Goal: Task Accomplishment & Management: Use online tool/utility

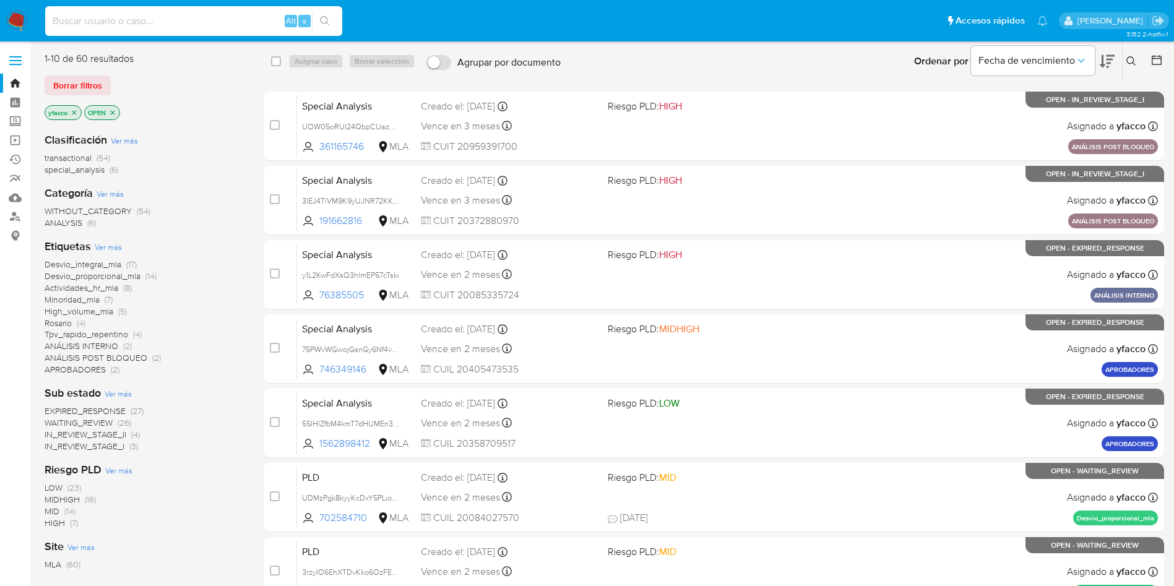
click at [221, 15] on input at bounding box center [193, 21] width 297 height 16
click at [69, 157] on span "transactional" at bounding box center [68, 158] width 47 height 12
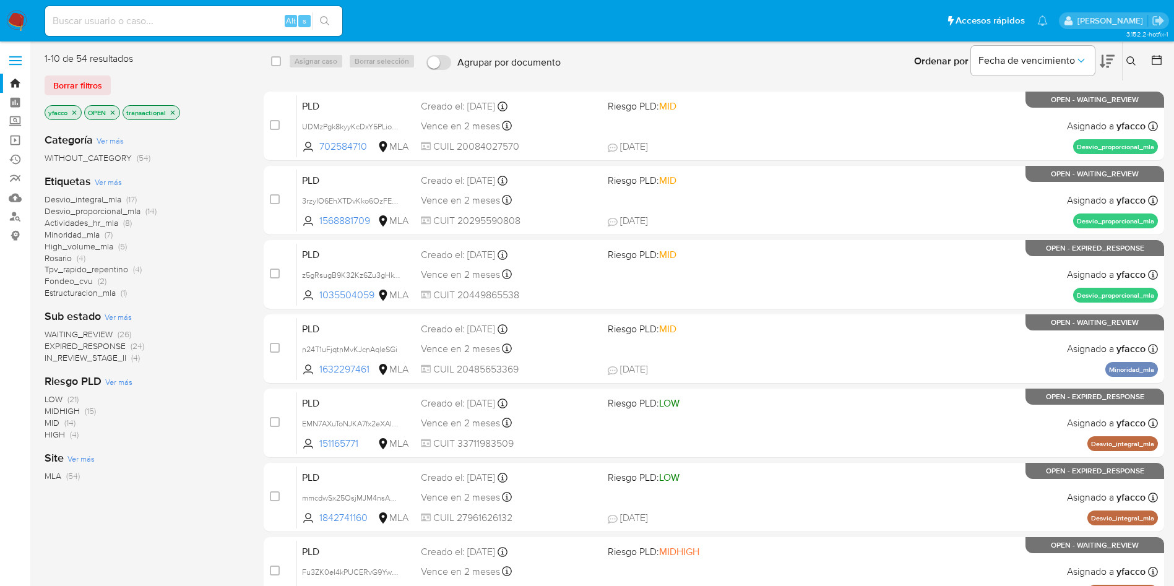
click at [76, 116] on icon "close-filter" at bounding box center [74, 112] width 7 height 7
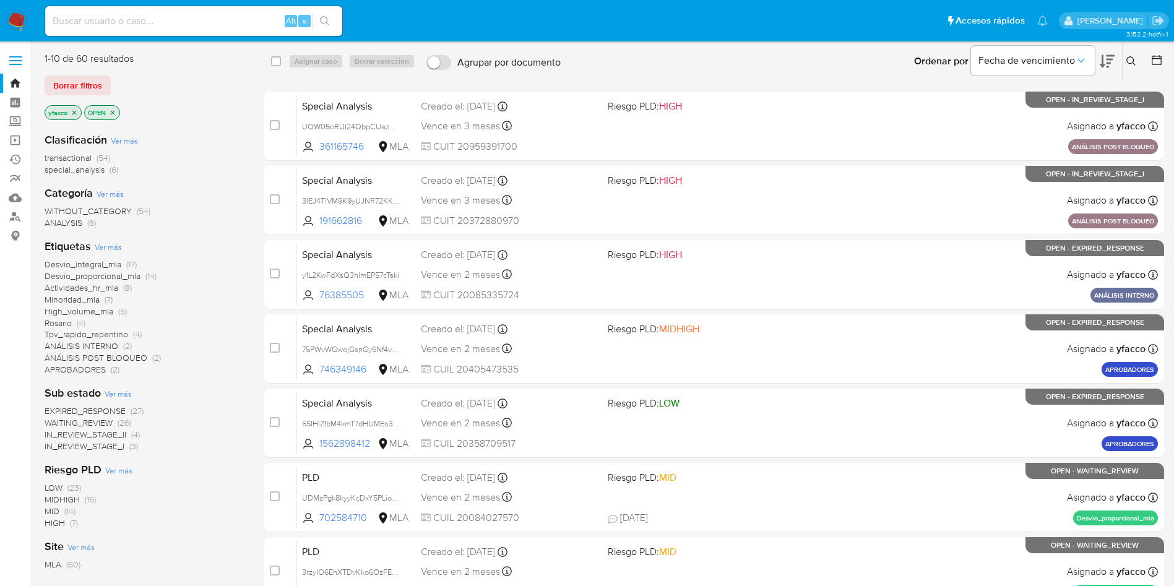
click at [85, 24] on input at bounding box center [193, 21] width 297 height 16
paste input "399127921"
type input "399127921"
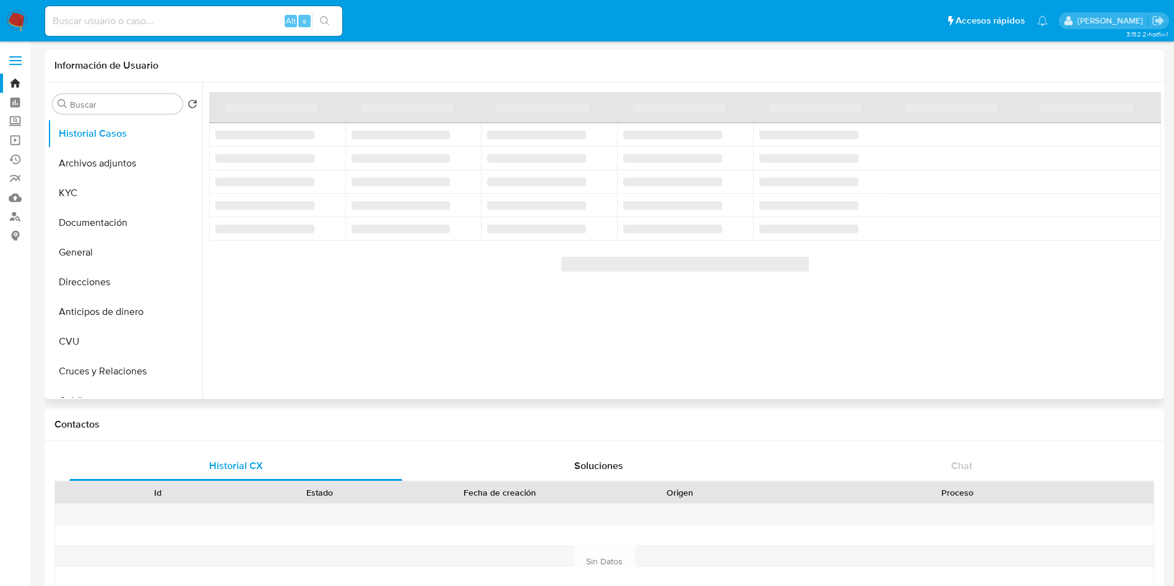
select select "10"
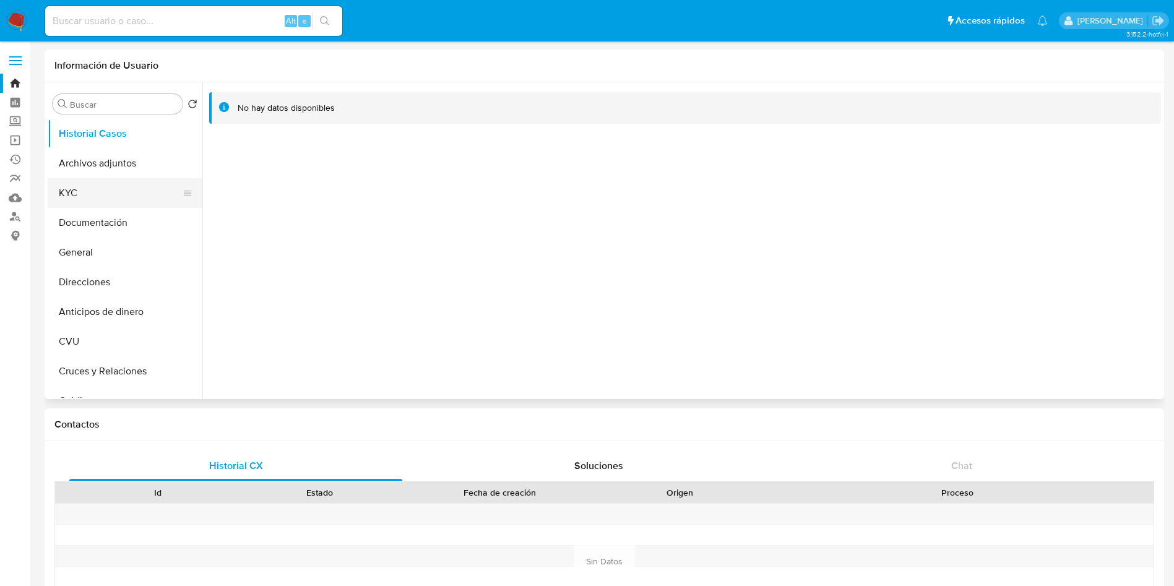
click at [125, 197] on button "KYC" at bounding box center [120, 193] width 145 height 30
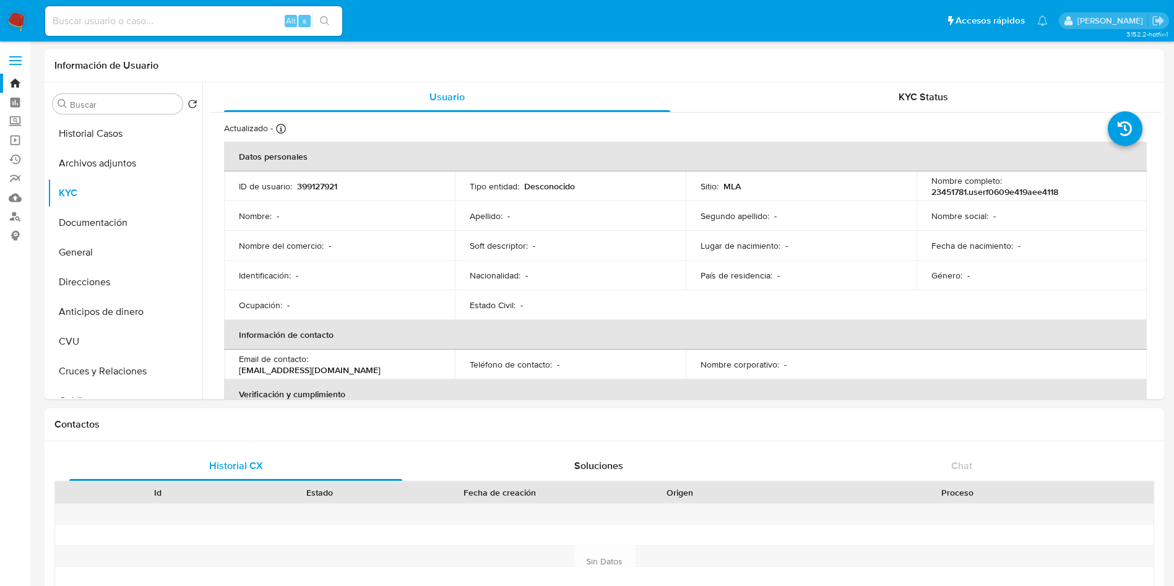
click at [228, 24] on input at bounding box center [193, 21] width 297 height 16
paste input "1007833062"
type input "1007833062"
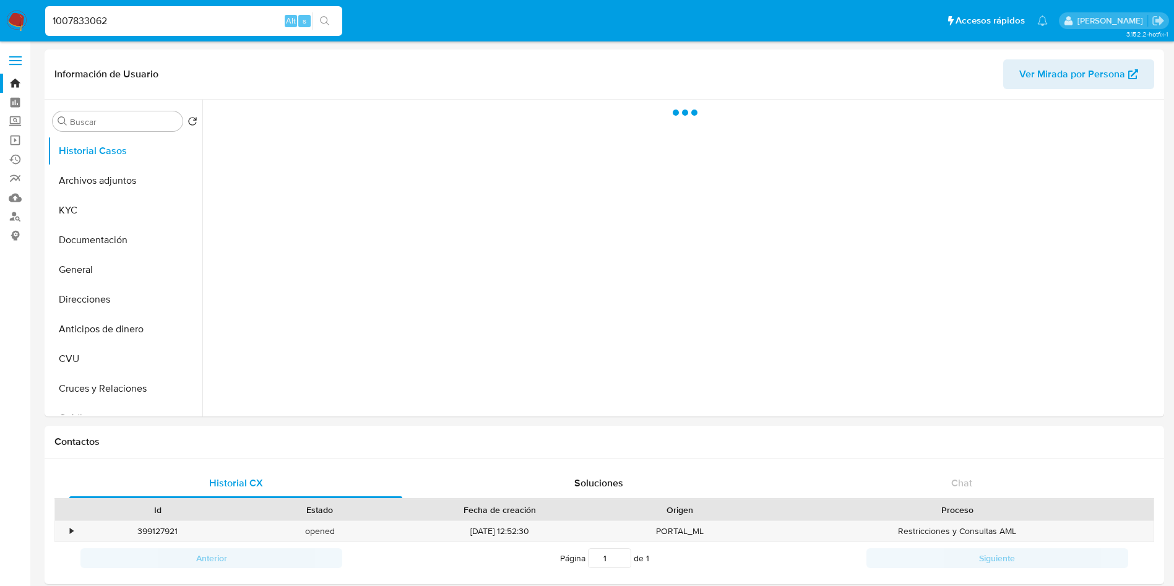
select select "10"
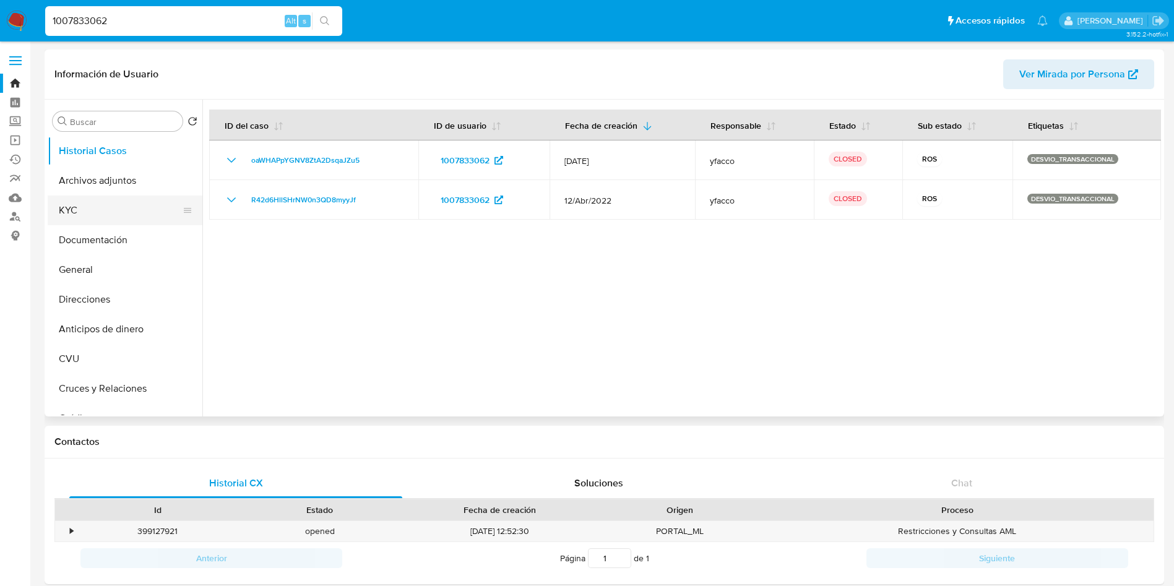
click at [101, 196] on button "KYC" at bounding box center [120, 211] width 145 height 30
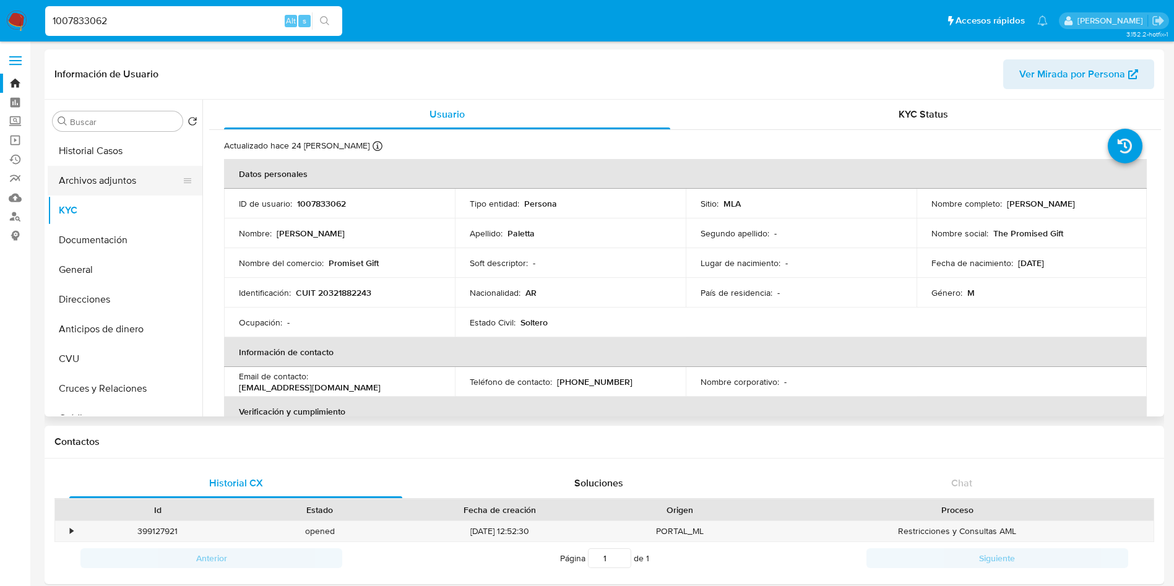
click at [68, 186] on button "Archivos adjuntos" at bounding box center [120, 181] width 145 height 30
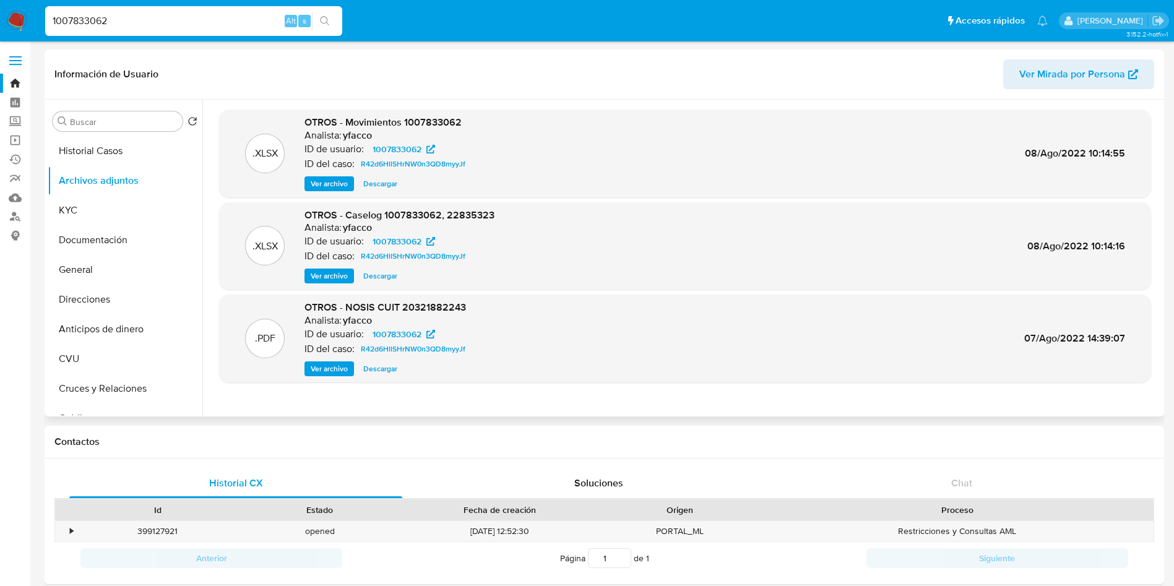
click at [326, 279] on span "Ver archivo" at bounding box center [329, 276] width 37 height 12
click at [332, 285] on div ".XLSX OTROS - Caselog 1007833062, 22835323 Analista: yfacco ID de usuario: 1007…" at bounding box center [685, 246] width 932 height 88
click at [332, 277] on span "Ver archivo" at bounding box center [329, 276] width 37 height 12
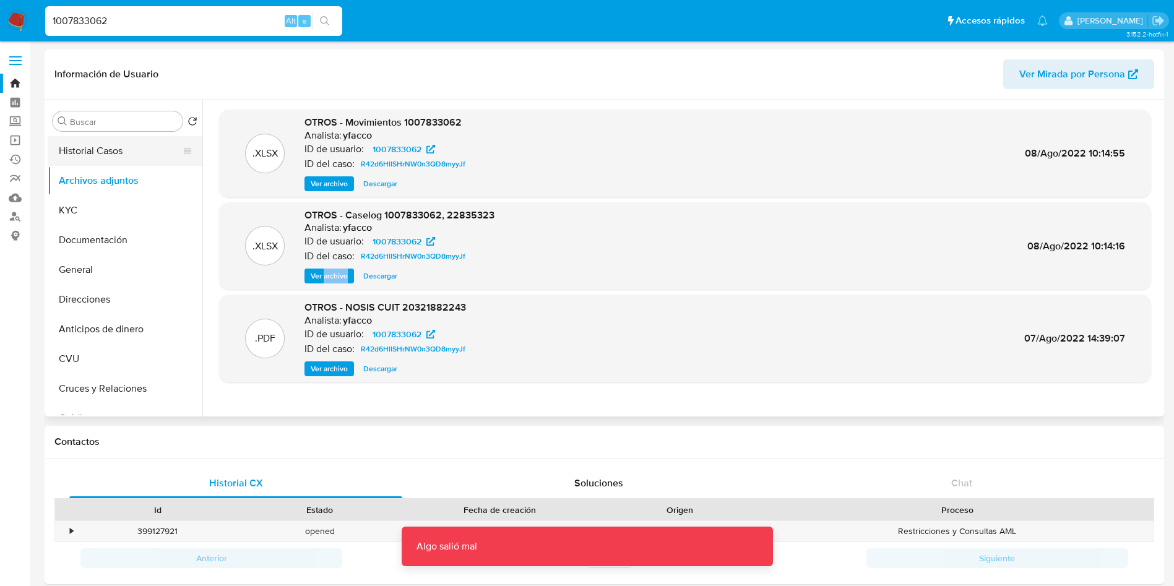
drag, startPoint x: 123, startPoint y: 151, endPoint x: 124, endPoint y: 163, distance: 12.4
click at [124, 163] on button "Historial Casos" at bounding box center [120, 151] width 145 height 30
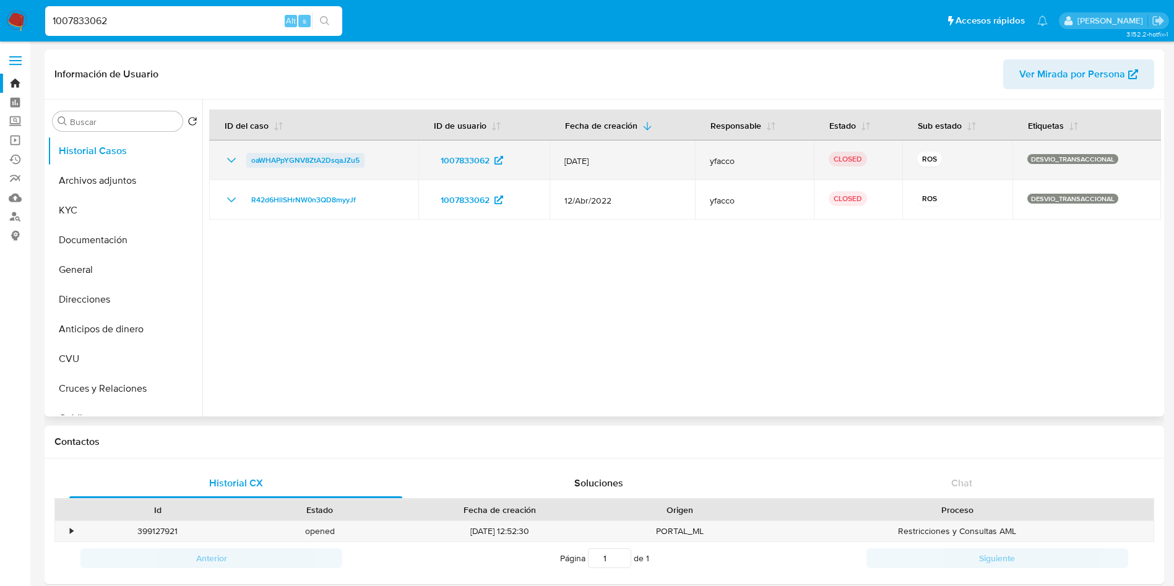
click at [334, 160] on span "oaWHAPpYGNV8ZtA2DsqaJZu5" at bounding box center [305, 160] width 108 height 15
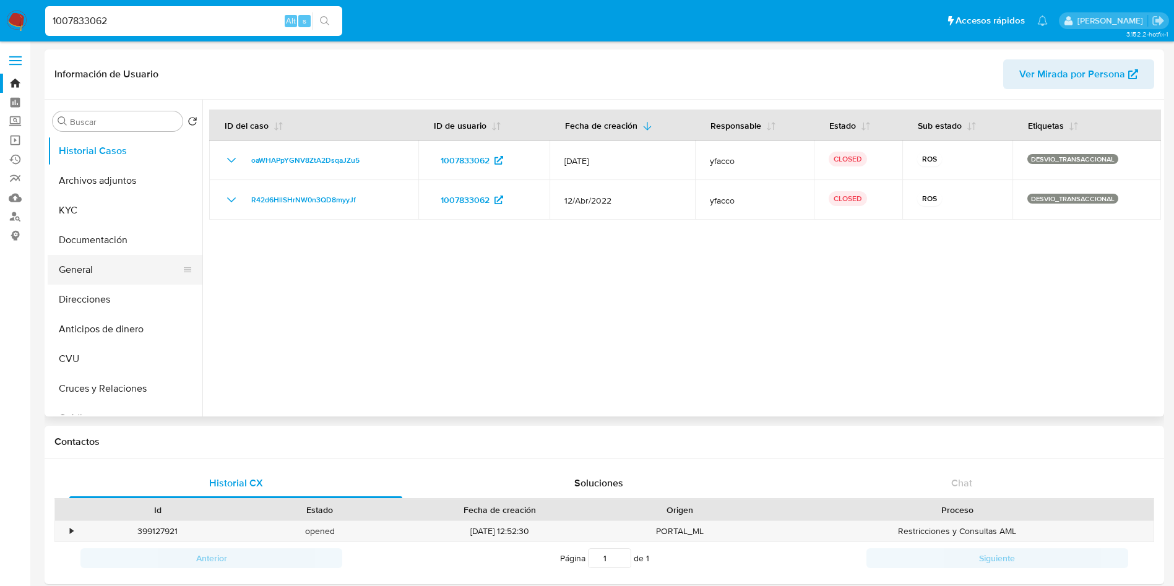
click at [105, 264] on button "General" at bounding box center [120, 270] width 145 height 30
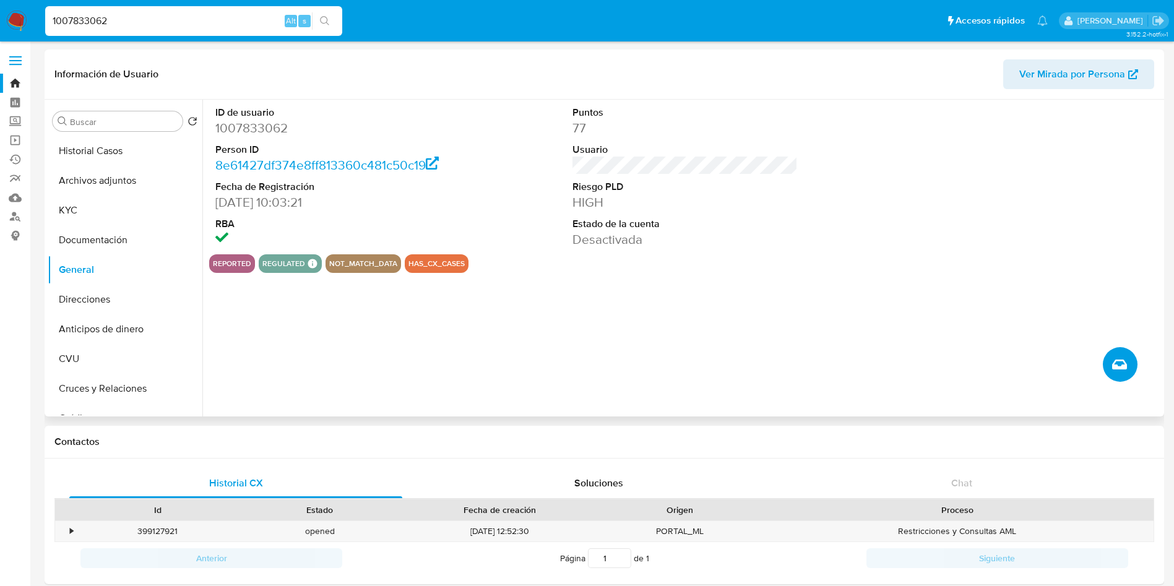
click at [1115, 363] on icon "Crear caso manual" at bounding box center [1119, 365] width 15 height 10
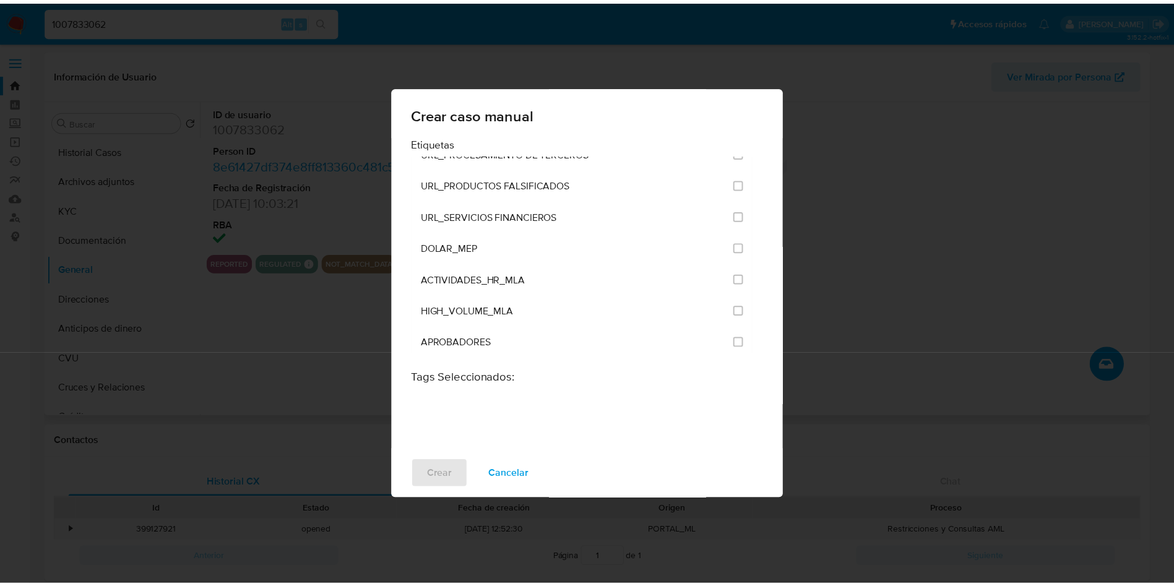
scroll to position [2414, 0]
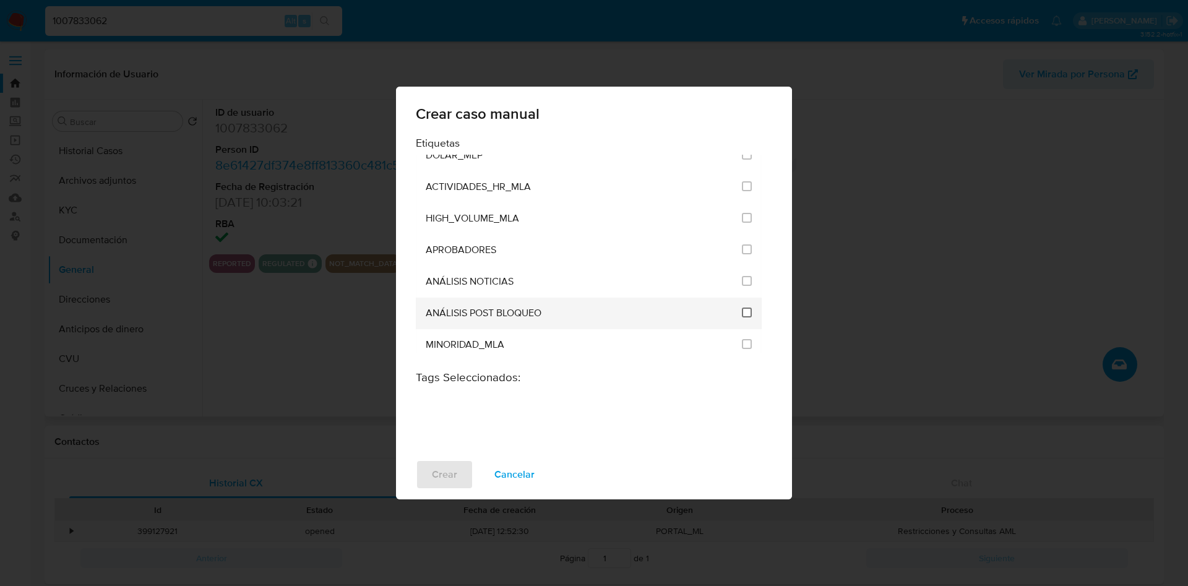
click at [743, 313] on input "3249" at bounding box center [747, 313] width 10 height 10
checkbox input "true"
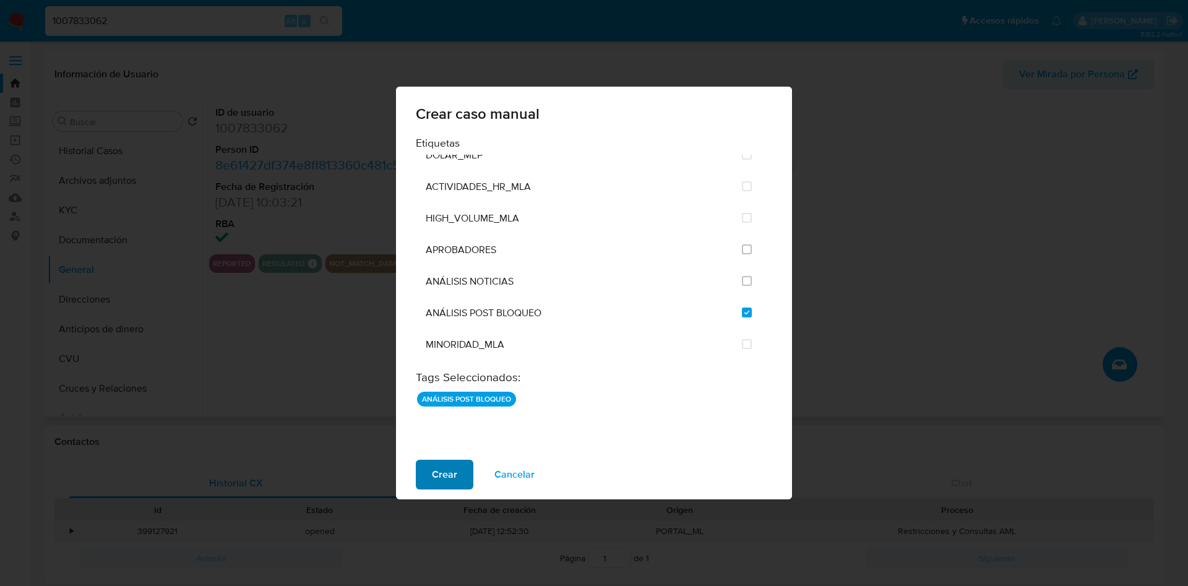
click at [452, 483] on span "Crear" at bounding box center [444, 474] width 25 height 27
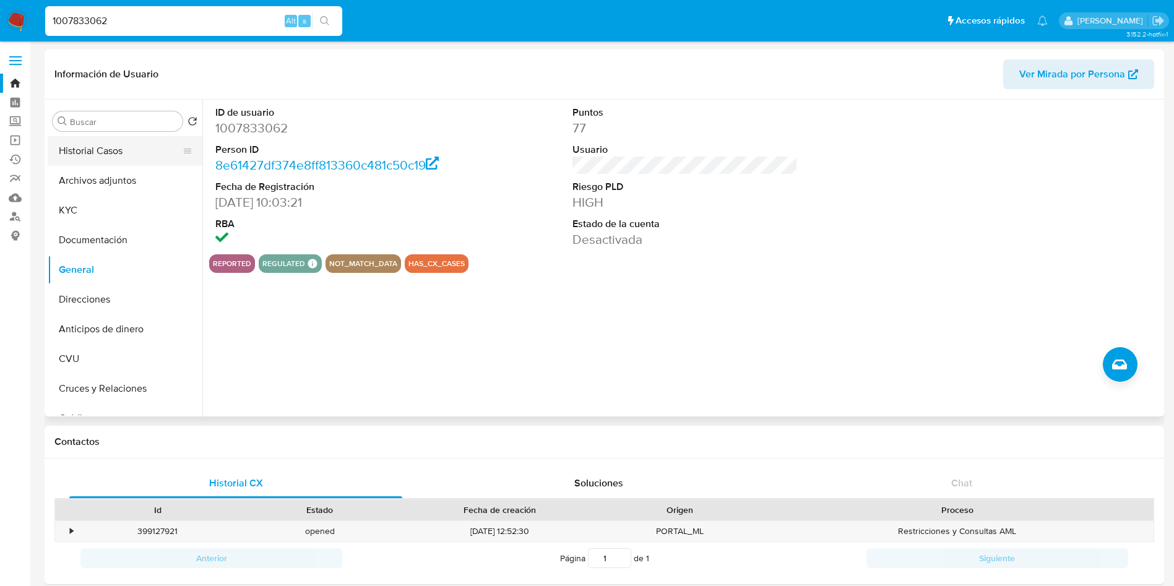
click at [131, 154] on button "Historial Casos" at bounding box center [120, 151] width 145 height 30
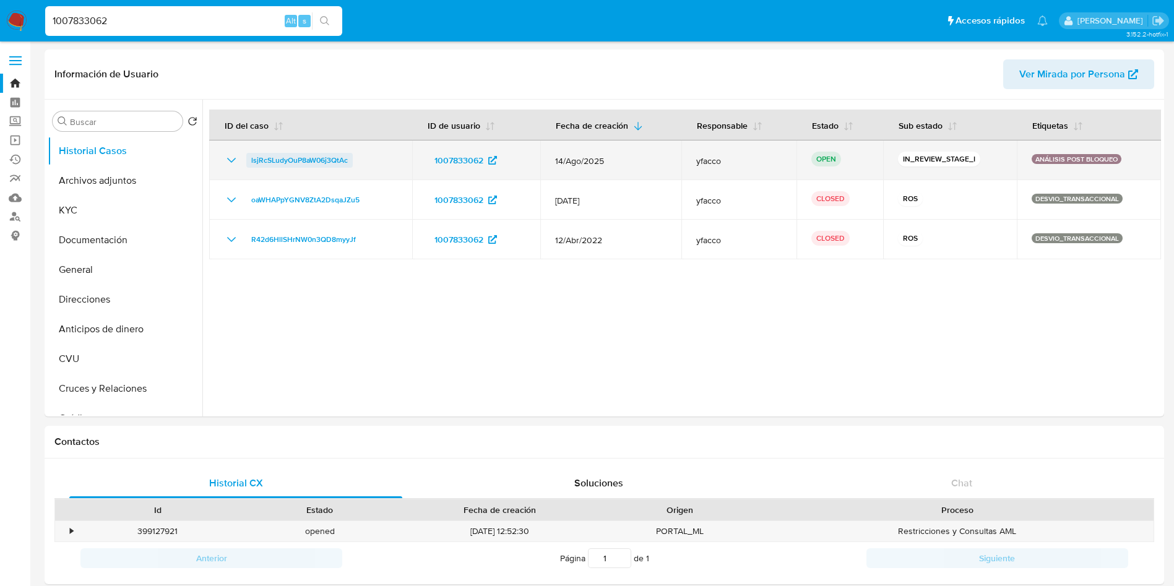
click at [313, 158] on span "lsjRcSLudyOuP8aW06j3QtAc" at bounding box center [299, 160] width 97 height 15
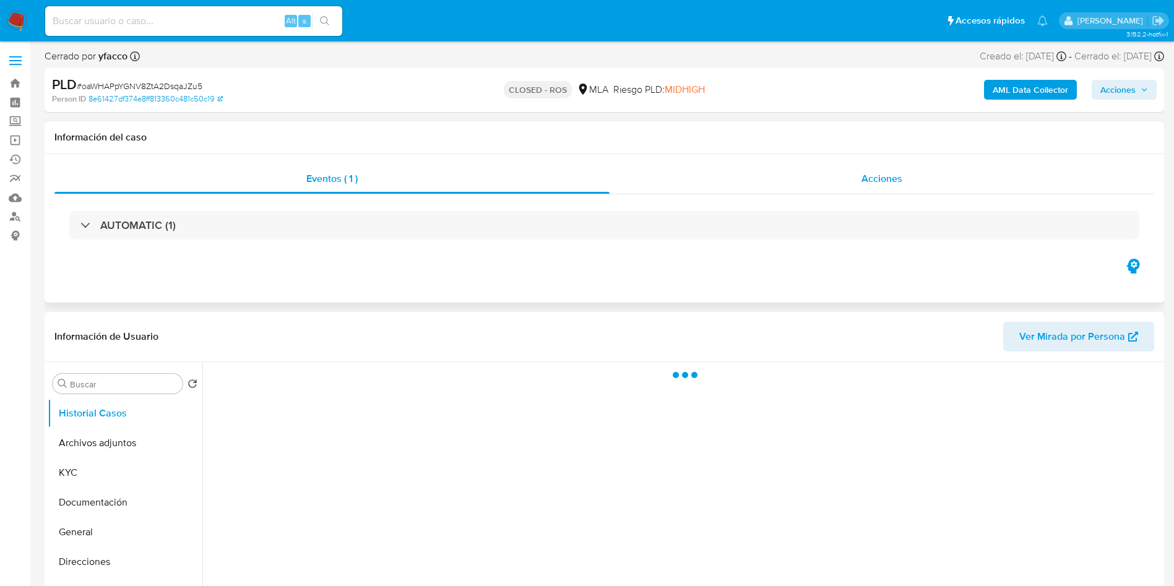
click at [873, 175] on span "Acciones" at bounding box center [882, 178] width 41 height 14
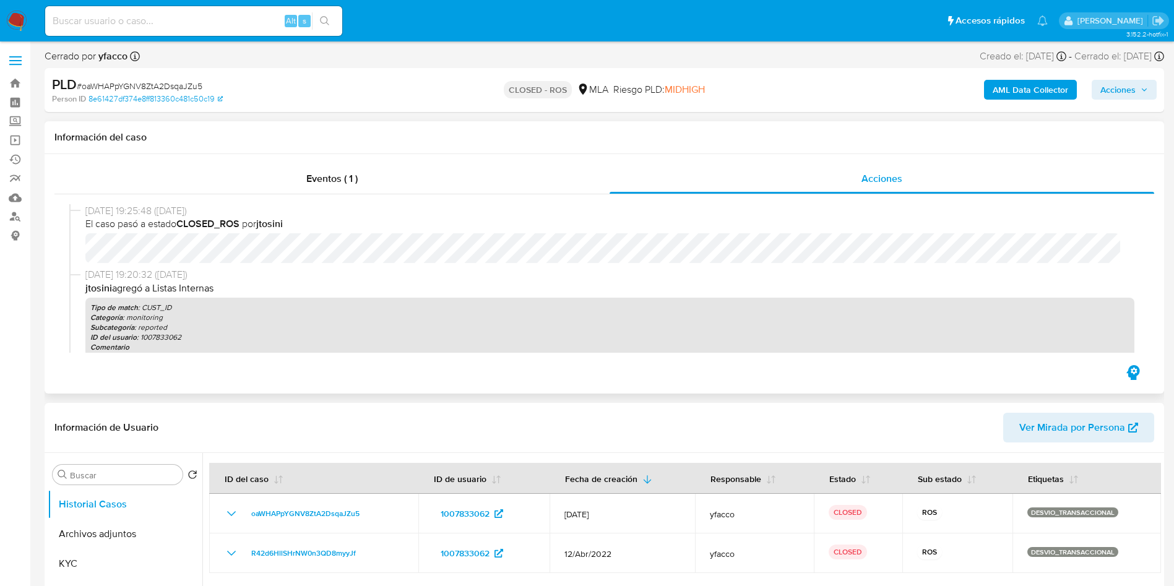
select select "10"
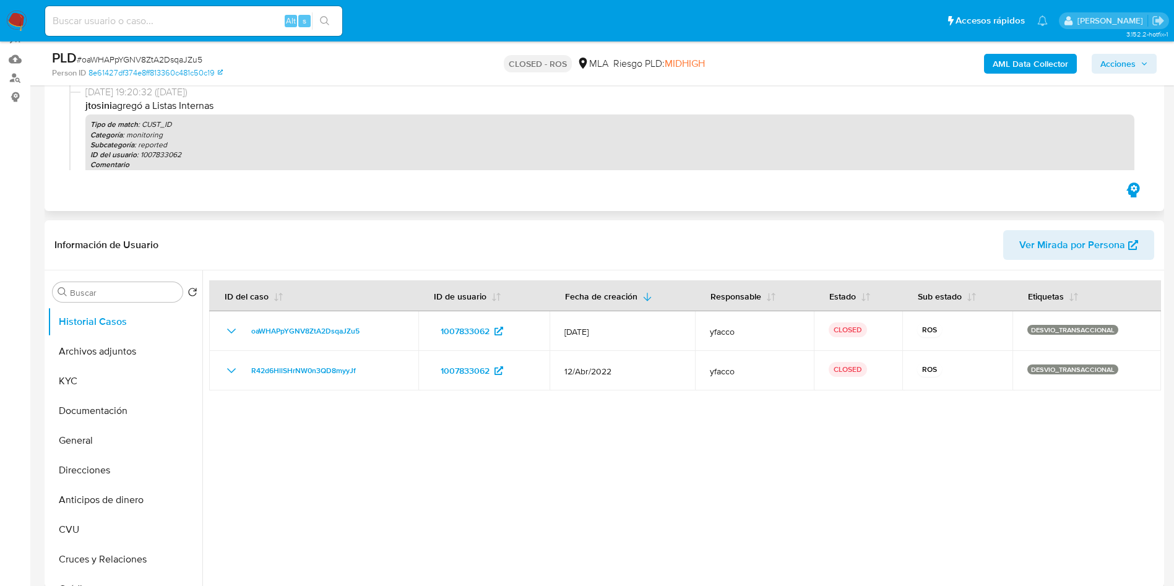
scroll to position [279, 0]
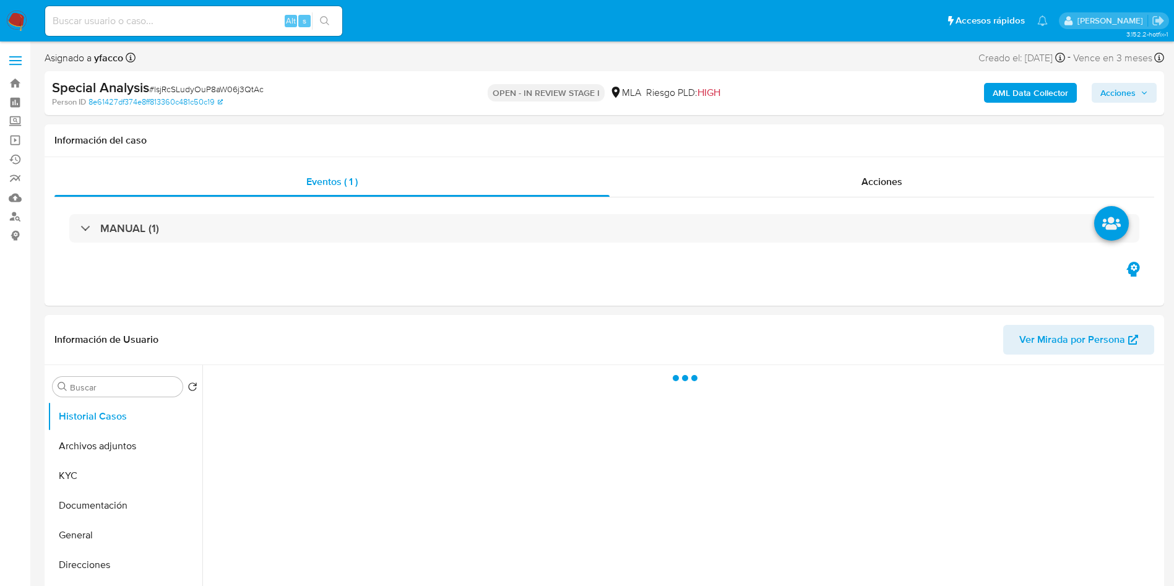
select select "10"
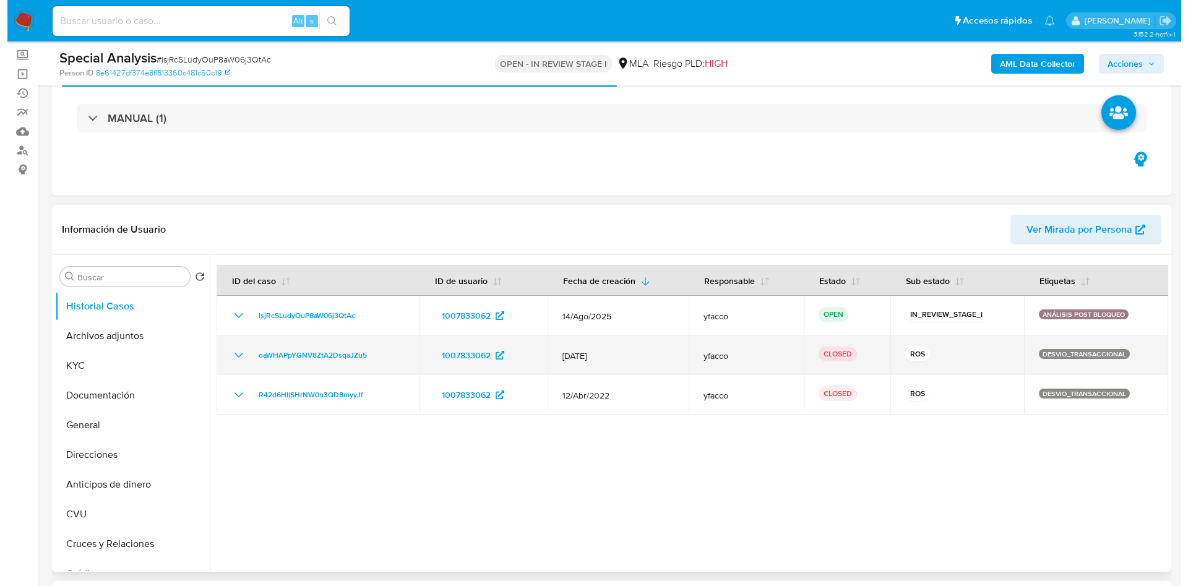
scroll to position [93, 0]
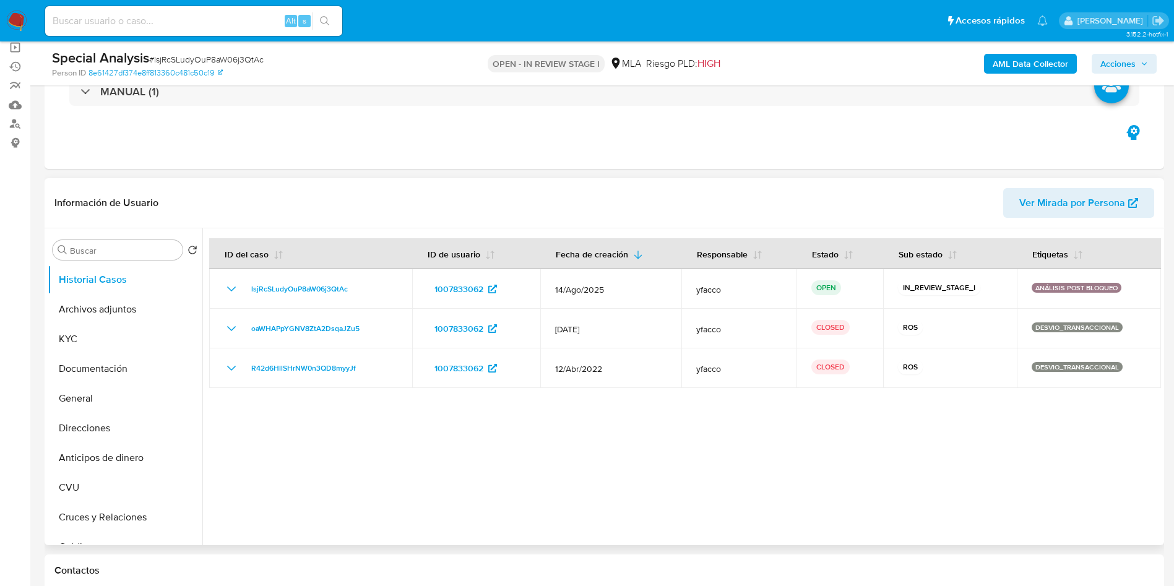
drag, startPoint x: 110, startPoint y: 304, endPoint x: 207, endPoint y: 308, distance: 97.3
click at [110, 303] on button "Archivos adjuntos" at bounding box center [125, 310] width 155 height 30
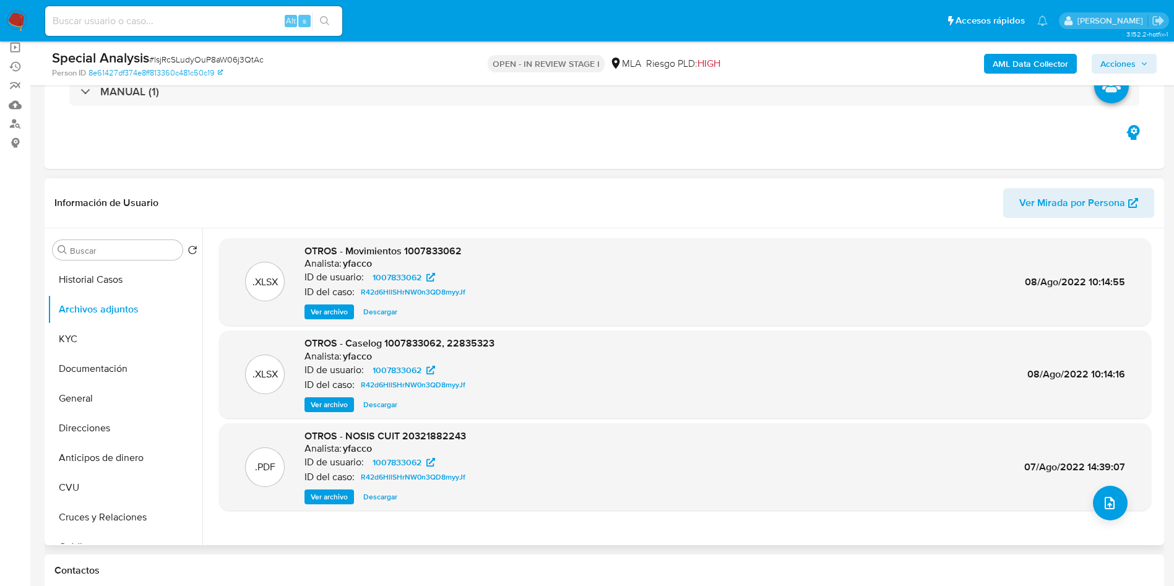
click at [1123, 507] on div ".PDF OTROS - NOSIS CUIT 20321882243 Analista: yfacco ID de usuario: 1007833062 …" at bounding box center [685, 467] width 932 height 88
click at [1116, 513] on button "upload-file" at bounding box center [1110, 503] width 35 height 35
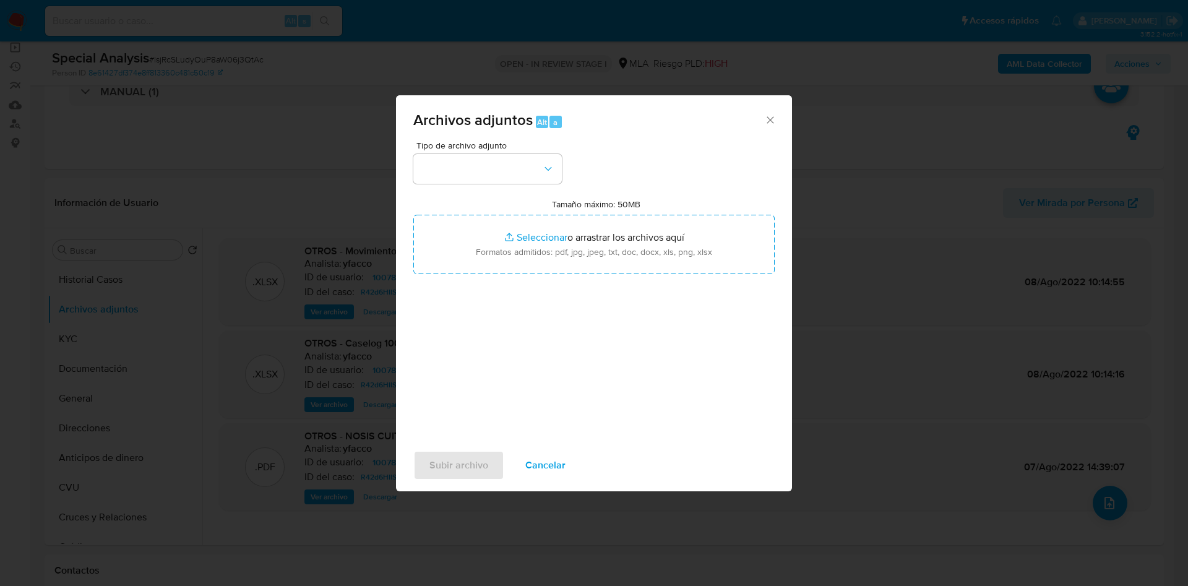
click at [500, 184] on div "Tipo de archivo adjunto Tamaño máximo: 50MB Seleccionar archivos Seleccionar o …" at bounding box center [593, 287] width 361 height 292
click at [498, 181] on button "button" at bounding box center [487, 169] width 149 height 30
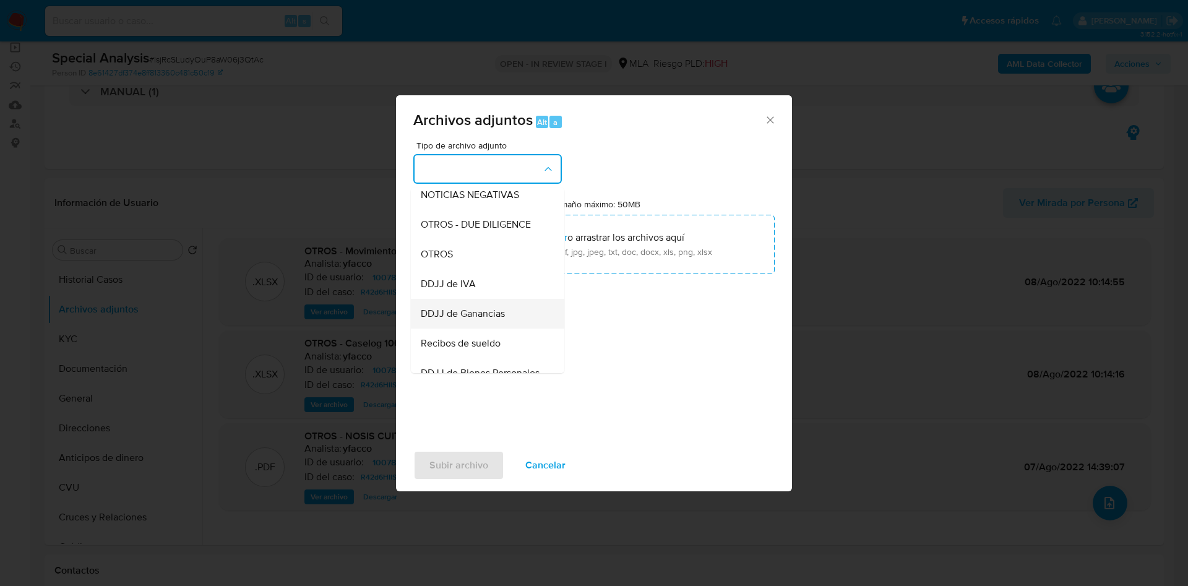
scroll to position [279, 0]
click at [464, 257] on span "Recibos de sueldo" at bounding box center [461, 251] width 80 height 12
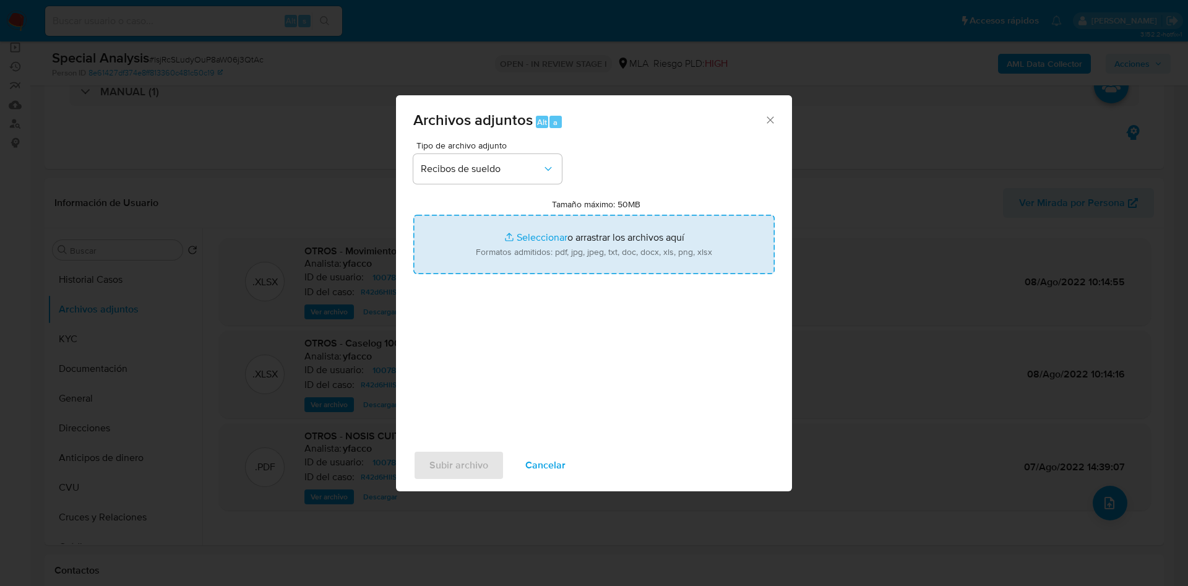
click at [523, 240] on input "Tamaño máximo: 50MB Seleccionar archivos" at bounding box center [593, 244] width 361 height 59
type input "C:\fakepath\04_recibo_abril2.jpg"
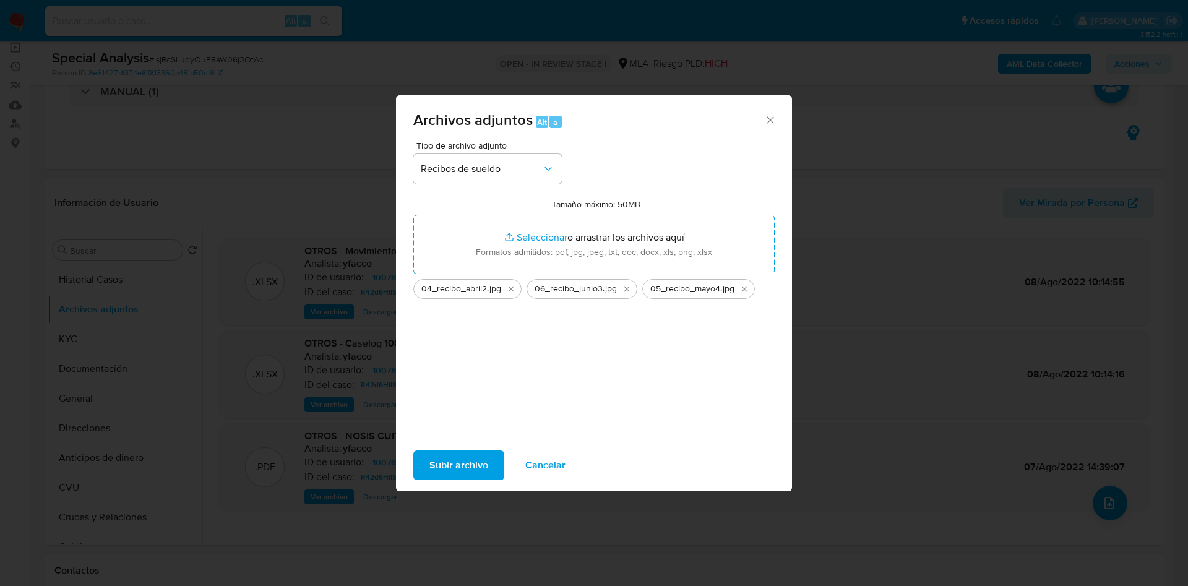
drag, startPoint x: 523, startPoint y: 240, endPoint x: 459, endPoint y: 464, distance: 233.1
click at [459, 464] on span "Subir archivo" at bounding box center [459, 465] width 59 height 27
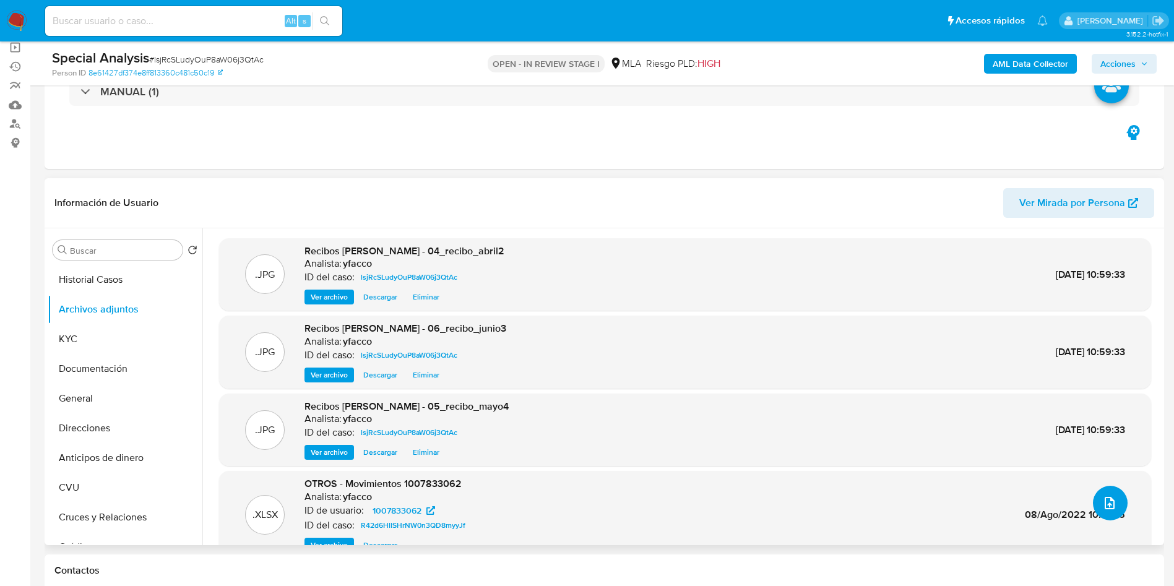
click at [1116, 504] on button "upload-file" at bounding box center [1110, 503] width 35 height 35
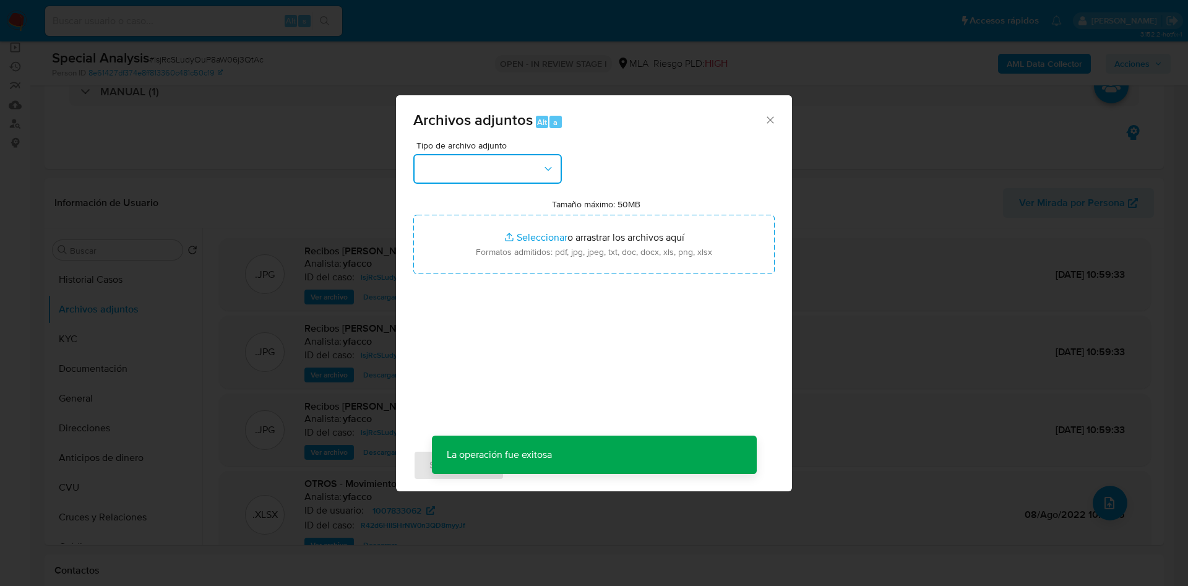
click at [534, 167] on button "button" at bounding box center [487, 169] width 149 height 30
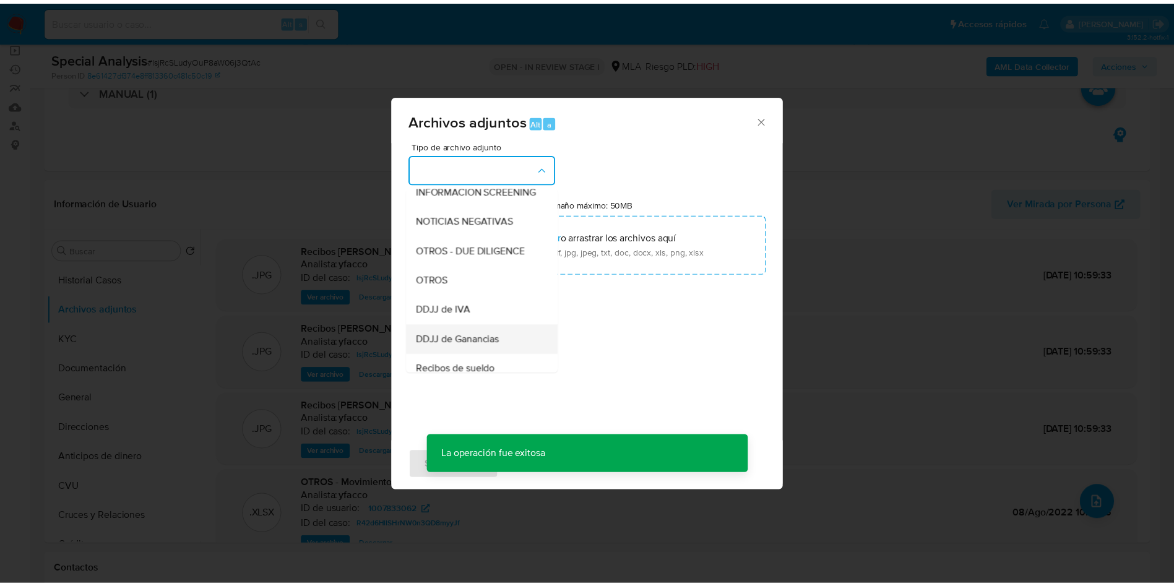
scroll to position [186, 0]
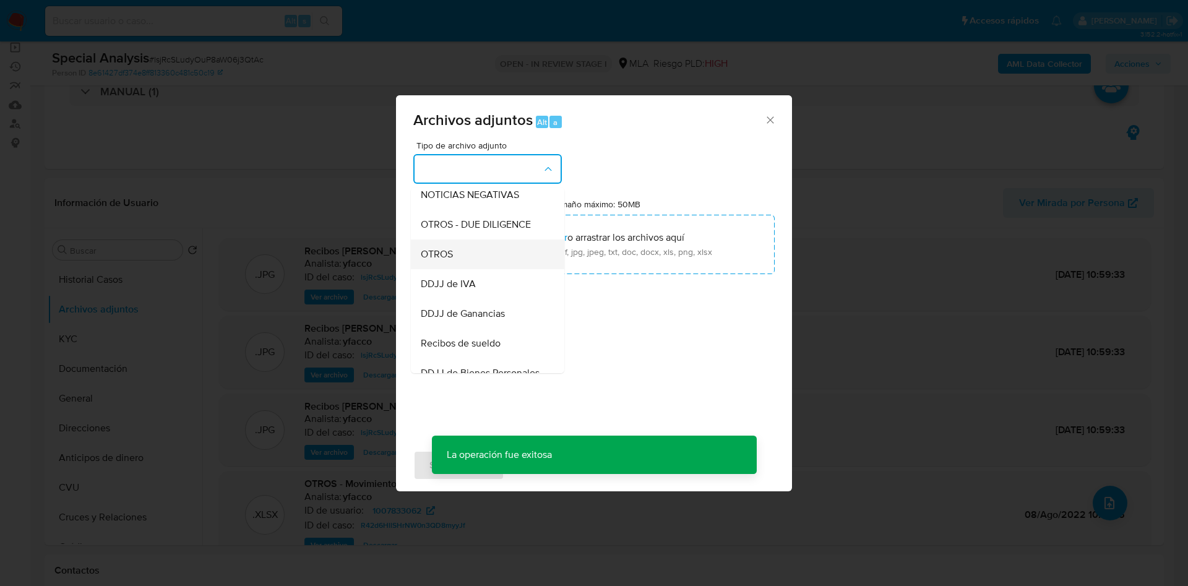
click at [440, 269] on div "OTROS" at bounding box center [484, 255] width 126 height 30
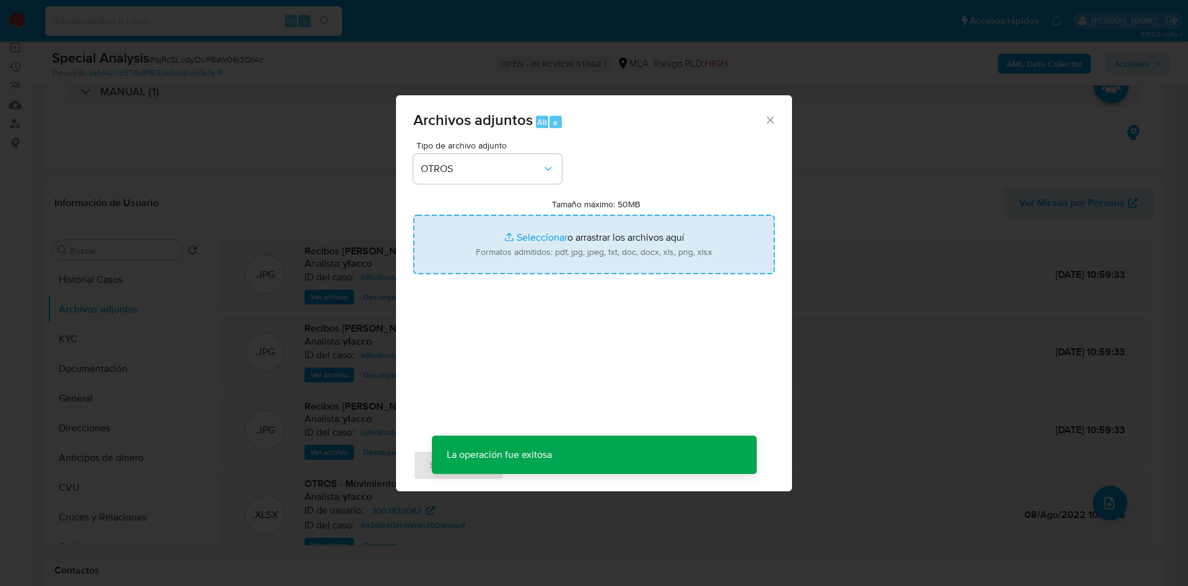
click at [530, 240] on input "Tamaño máximo: 50MB Seleccionar archivos" at bounding box center [593, 244] width 361 height 59
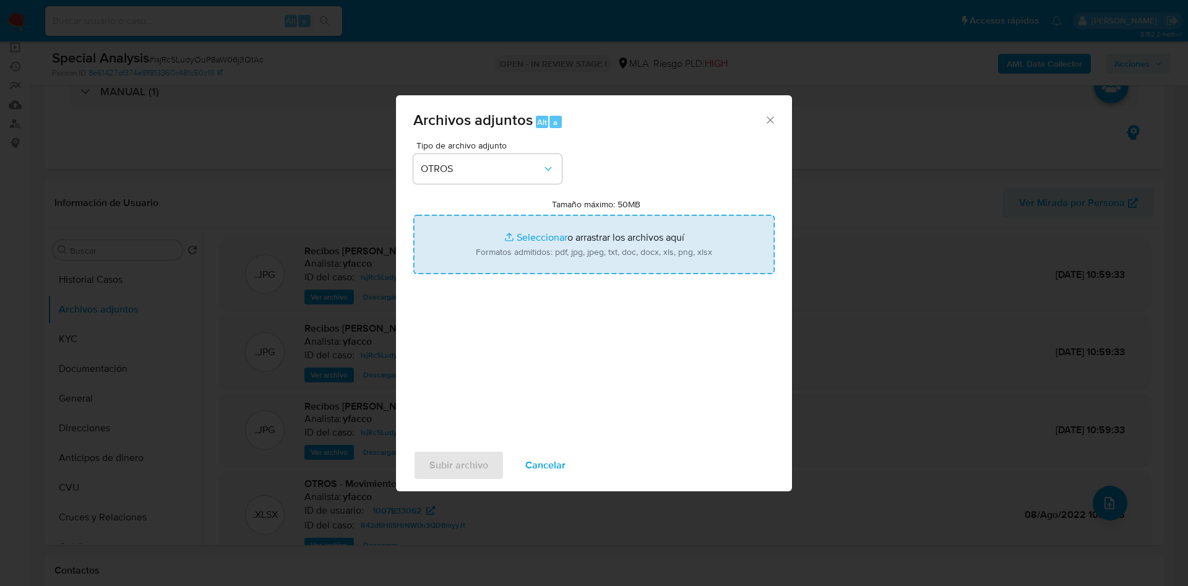
type input "C:\fakepath\Formulario de ImpresiAn de Constancia de Monotributo1.pdf"
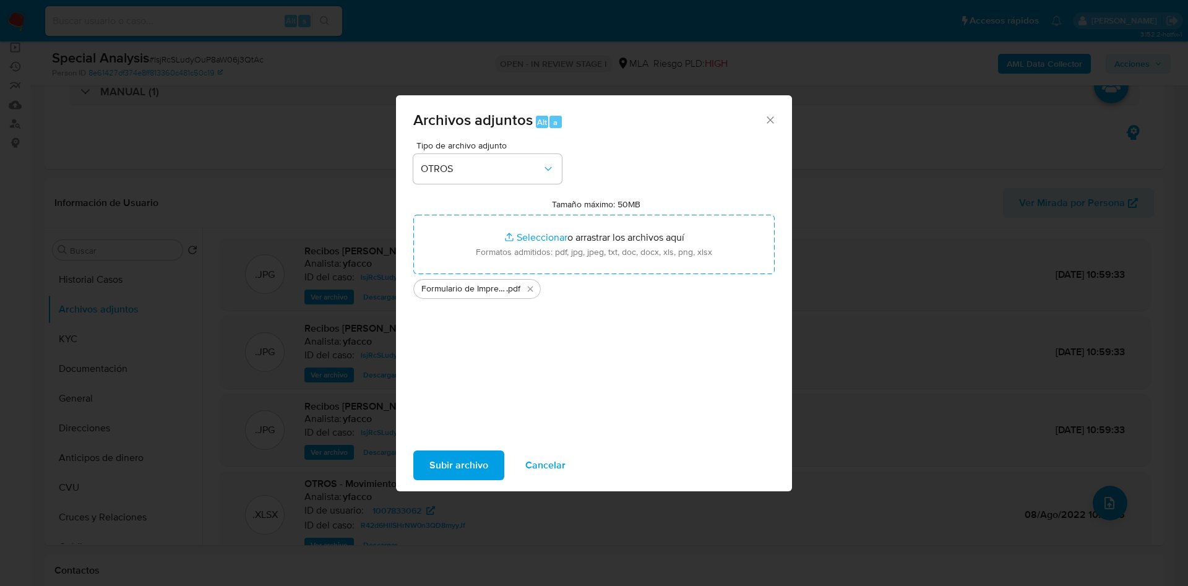
click at [445, 467] on span "Subir archivo" at bounding box center [459, 465] width 59 height 27
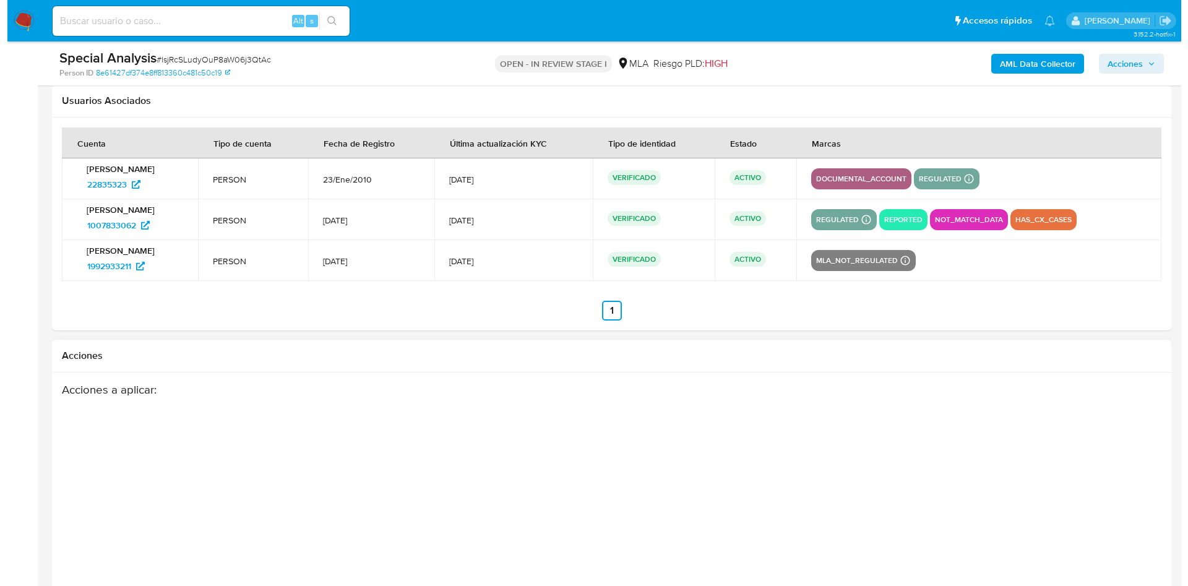
scroll to position [1755, 0]
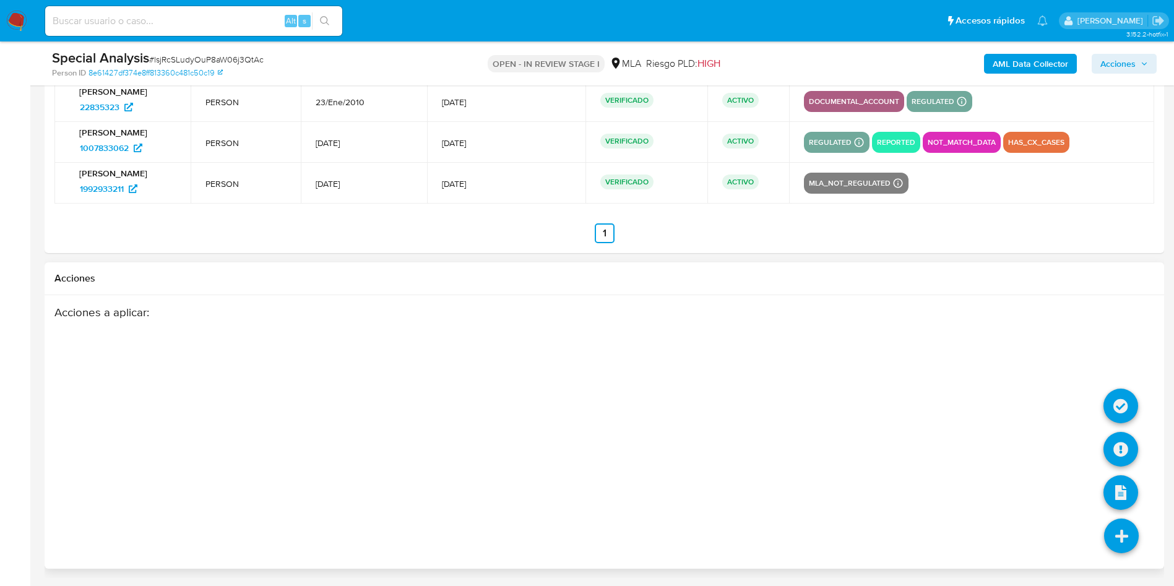
click at [1120, 530] on icon at bounding box center [1121, 536] width 35 height 35
click at [1115, 402] on icon at bounding box center [1121, 406] width 35 height 35
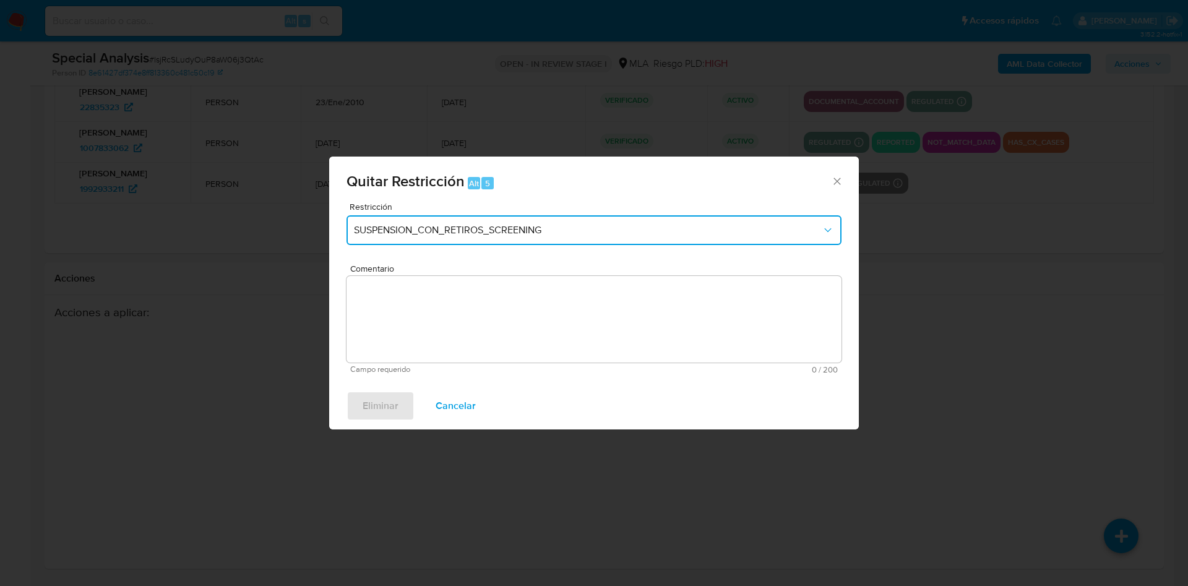
click at [464, 242] on button "SUSPENSION_CON_RETIROS_SCREENING" at bounding box center [594, 230] width 495 height 30
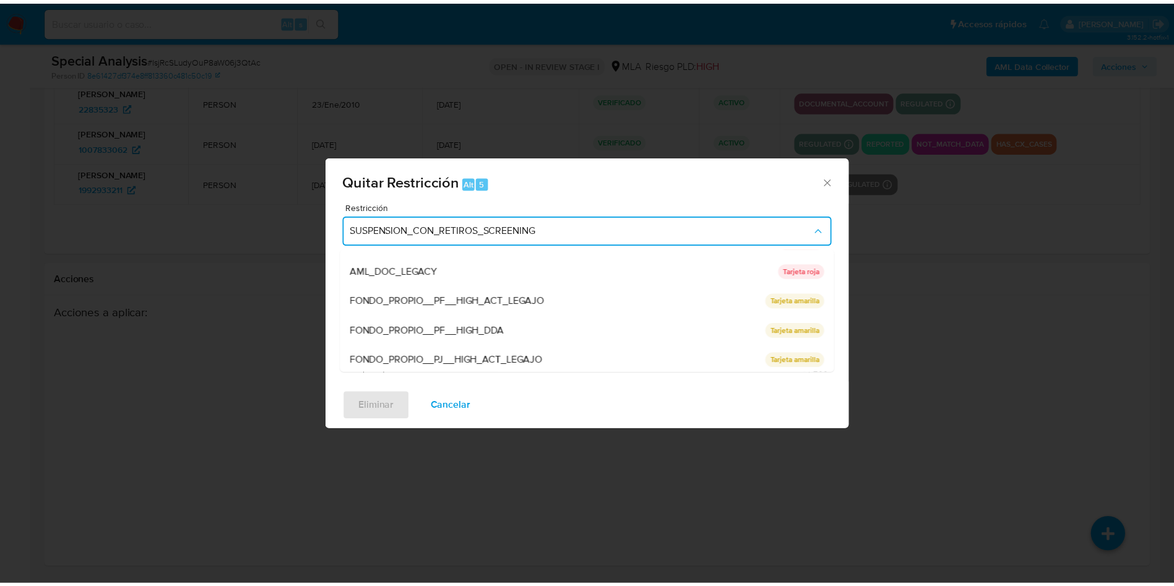
scroll to position [186, 0]
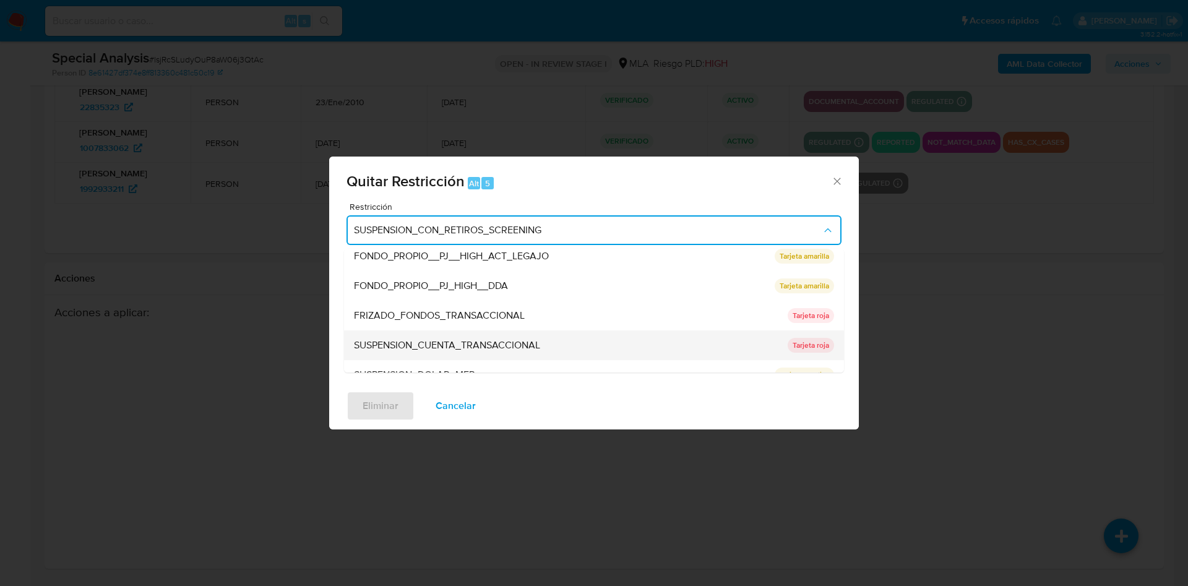
click at [519, 346] on span "SUSPENSION_CUENTA_TRANSACCIONAL" at bounding box center [447, 345] width 186 height 12
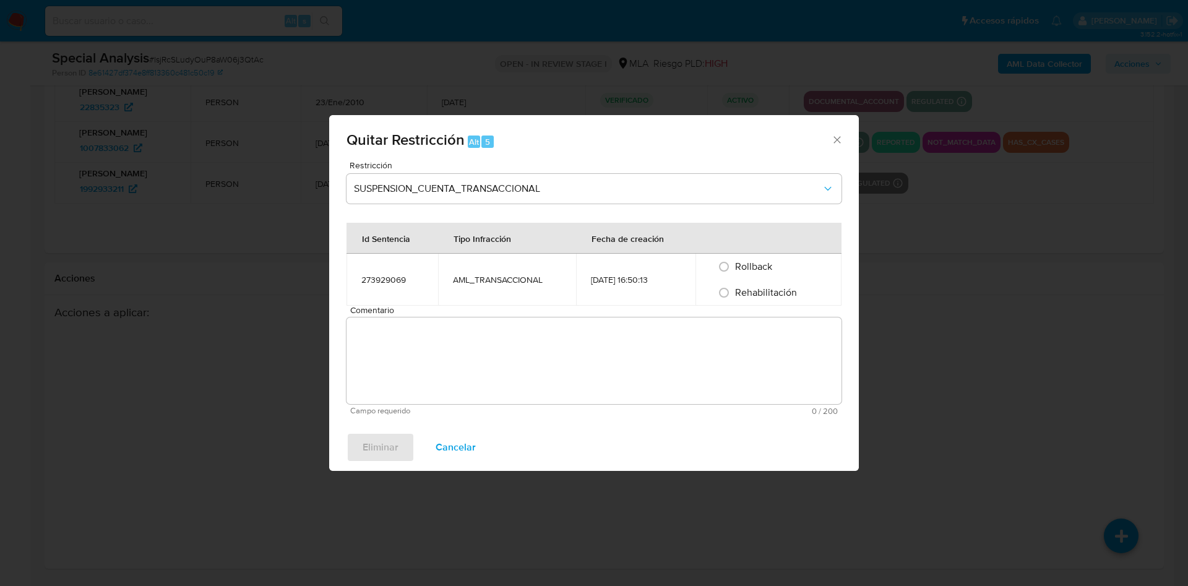
click at [483, 316] on div "Comentario Campo requerido 0 / 200 200 caracteres restantes" at bounding box center [594, 361] width 495 height 110
click at [771, 305] on div "Rehabilitación" at bounding box center [769, 293] width 116 height 26
click at [747, 288] on span "Rehabilitación" at bounding box center [766, 292] width 62 height 14
click at [734, 288] on input "Rehabilitación" at bounding box center [724, 293] width 20 height 20
radio input "true"
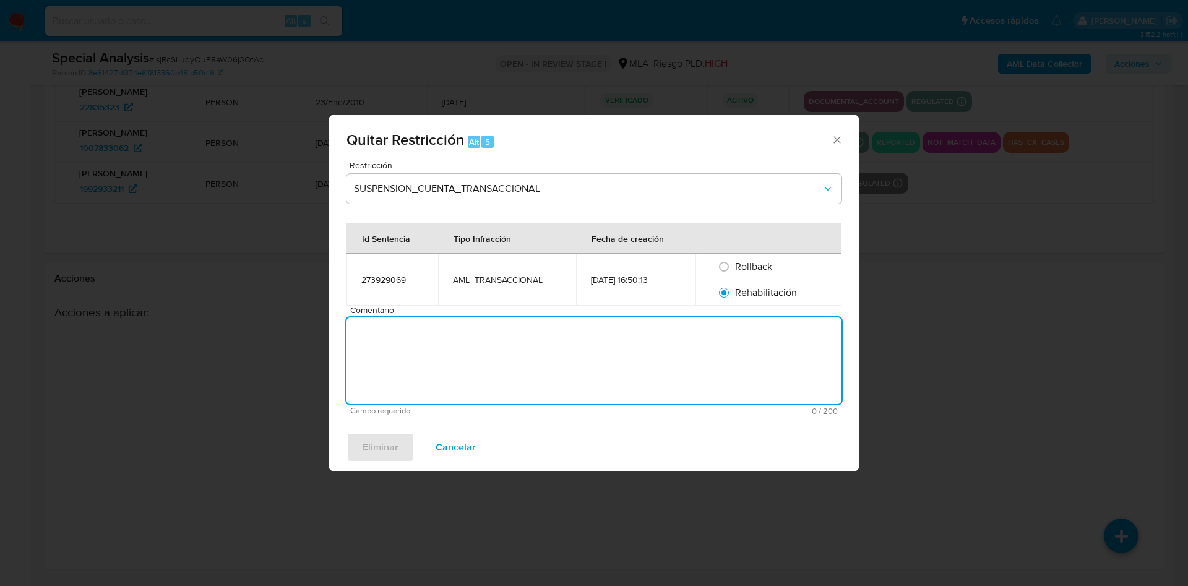
click at [779, 346] on textarea "Comentario" at bounding box center [594, 361] width 495 height 87
type textarea "-"
click at [353, 448] on button "Eliminar" at bounding box center [381, 448] width 68 height 30
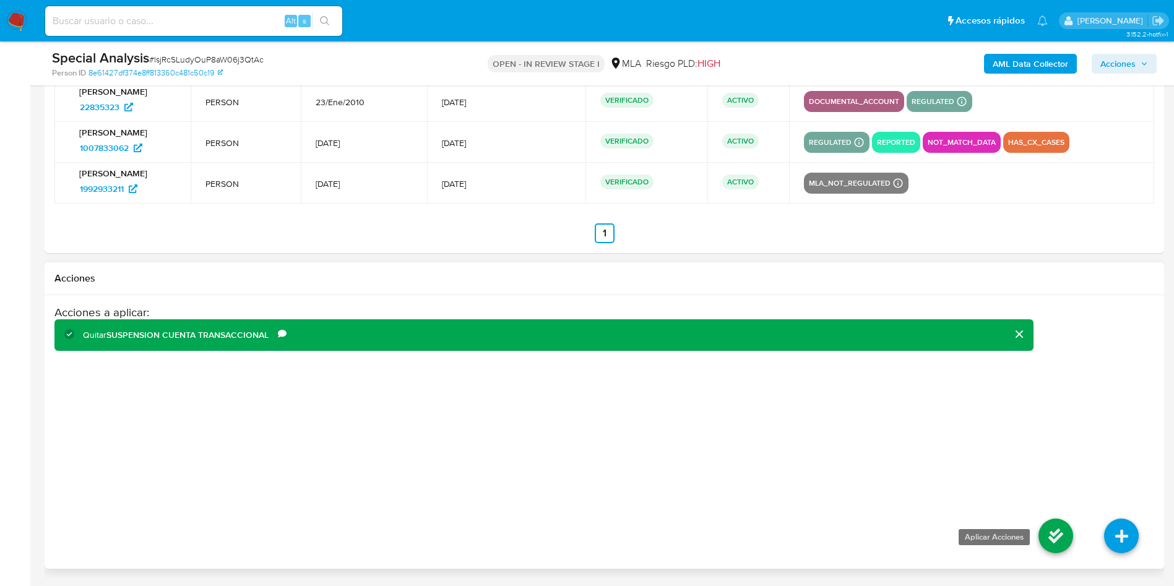
click at [1063, 547] on icon at bounding box center [1056, 536] width 35 height 35
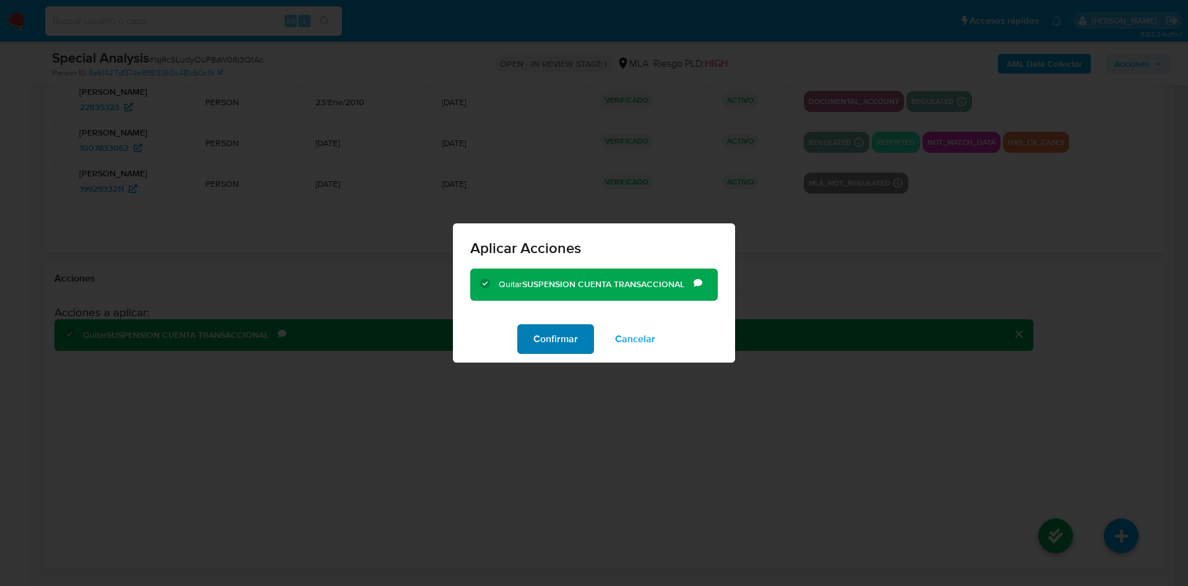
click at [561, 348] on span "Confirmar" at bounding box center [556, 339] width 45 height 27
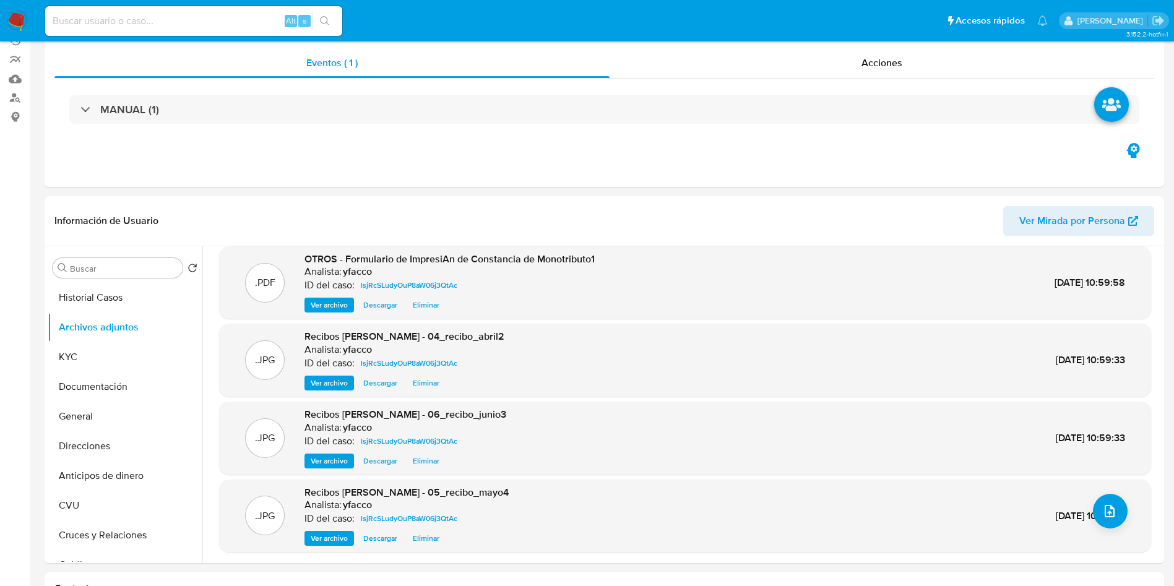
scroll to position [0, 0]
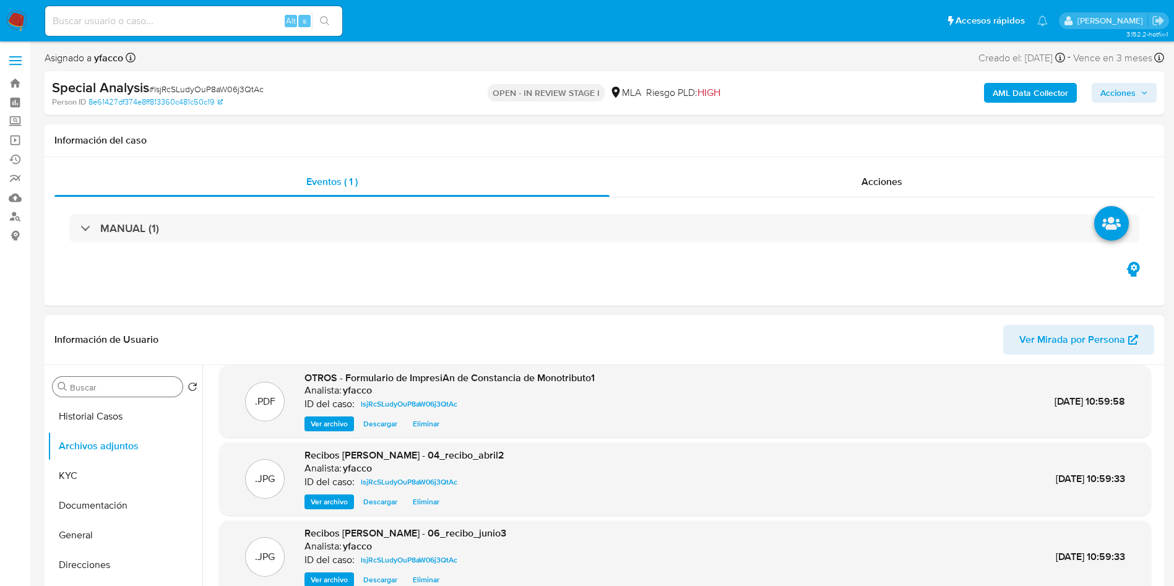
click at [147, 384] on input "Buscar" at bounding box center [124, 387] width 108 height 11
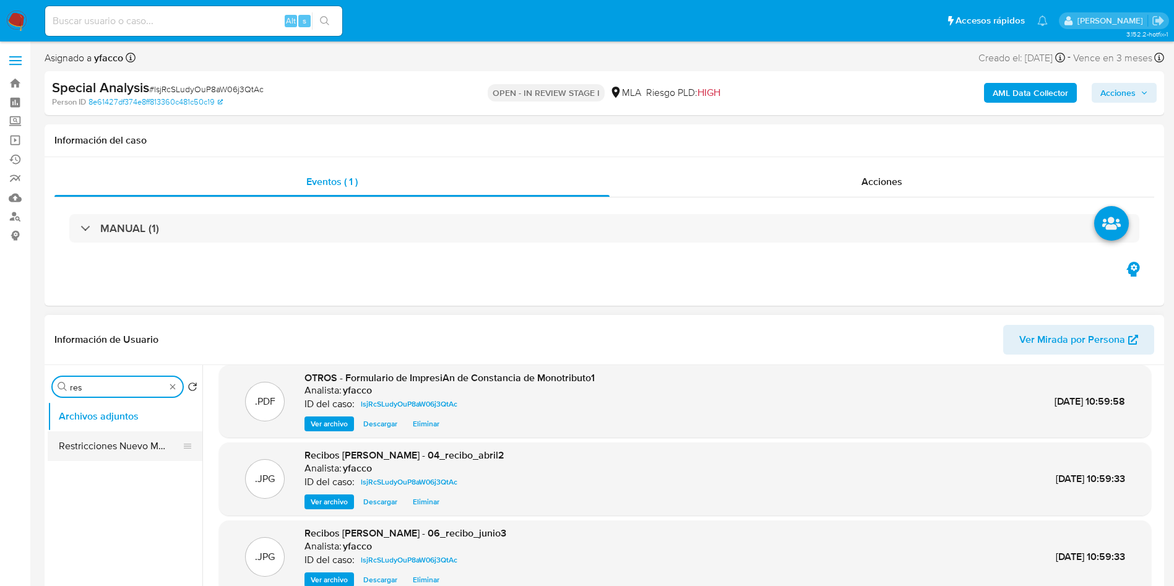
type input "res"
click at [111, 443] on button "Restricciones Nuevo Mundo" at bounding box center [120, 446] width 145 height 30
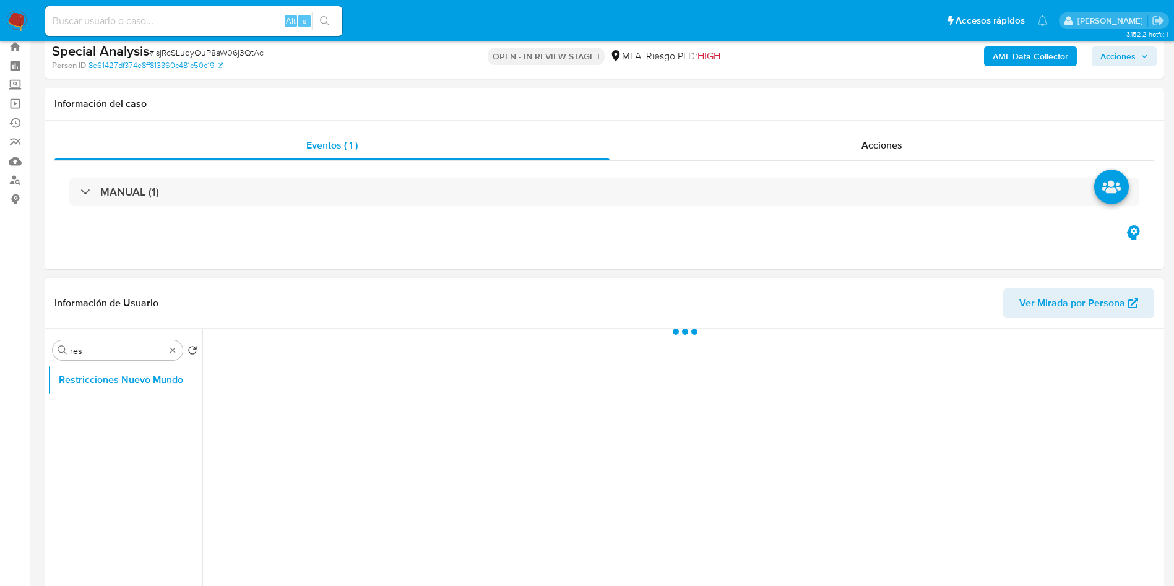
scroll to position [93, 0]
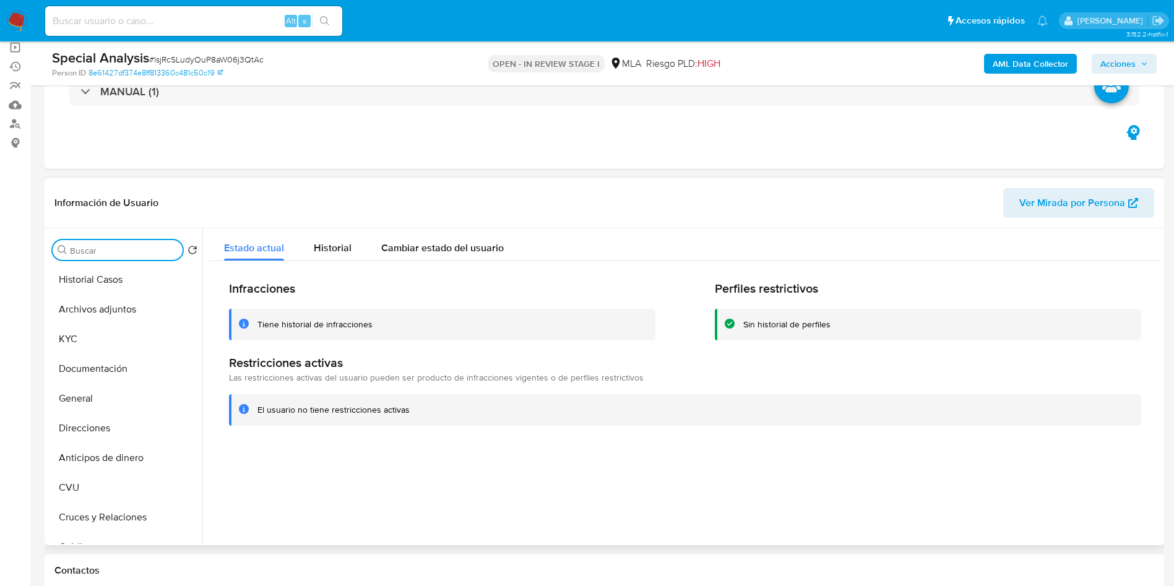
click at [1114, 54] on span "Acciones" at bounding box center [1118, 64] width 35 height 20
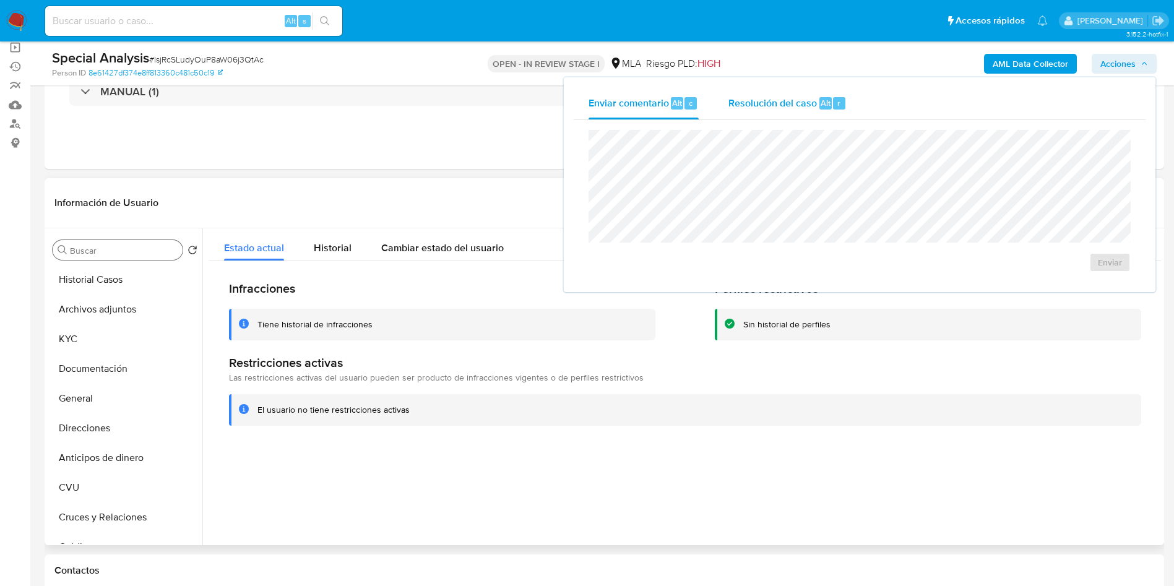
click at [750, 94] on div "Resolución del caso Alt r" at bounding box center [788, 103] width 118 height 32
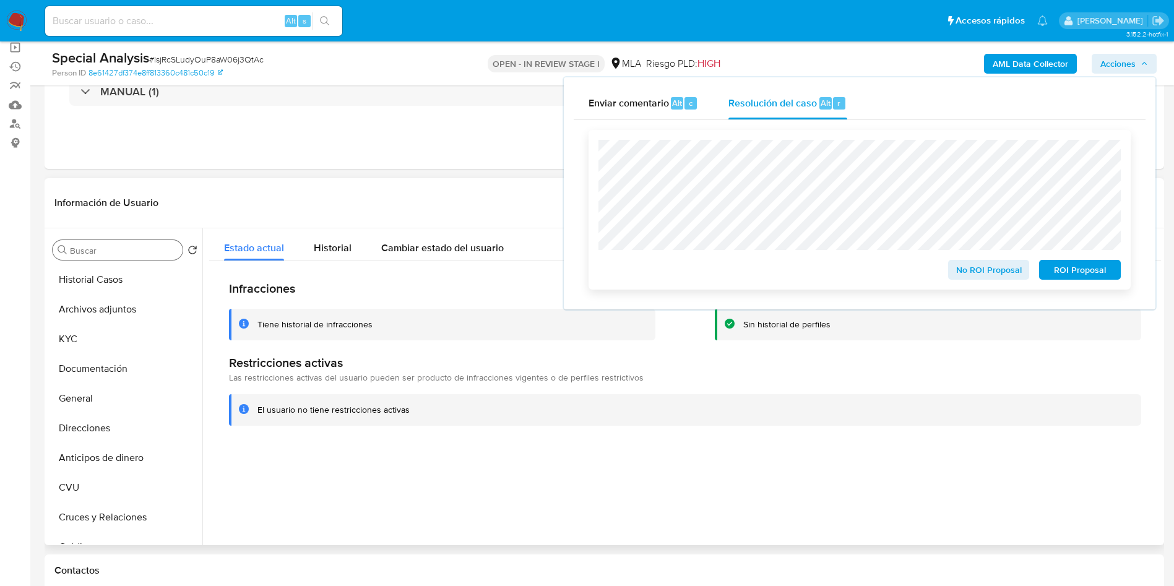
click at [962, 273] on span "No ROI Proposal" at bounding box center [989, 269] width 64 height 17
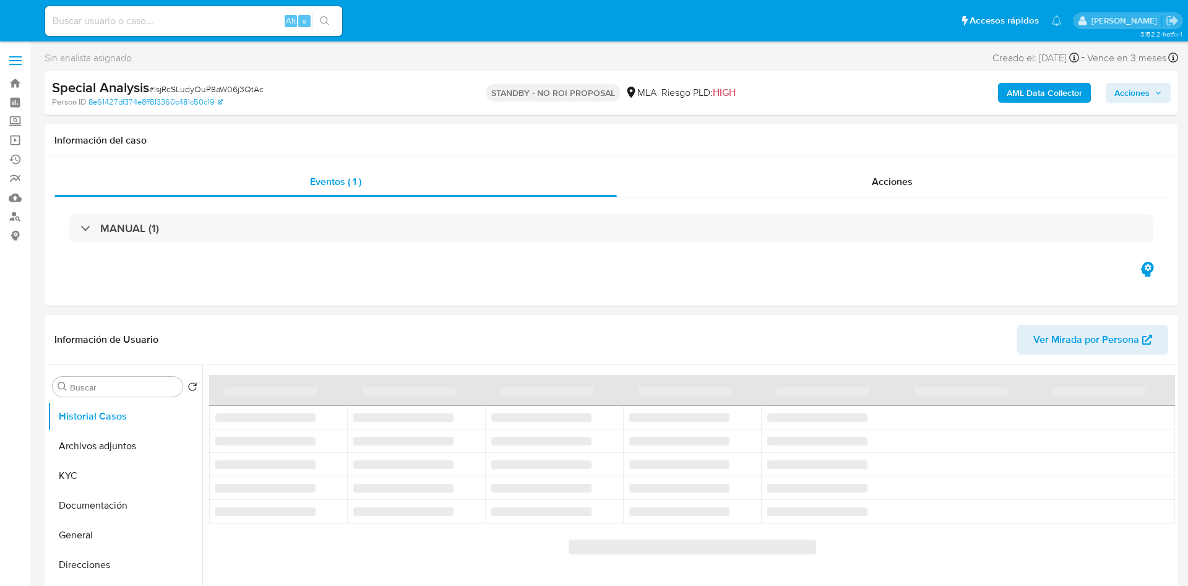
select select "10"
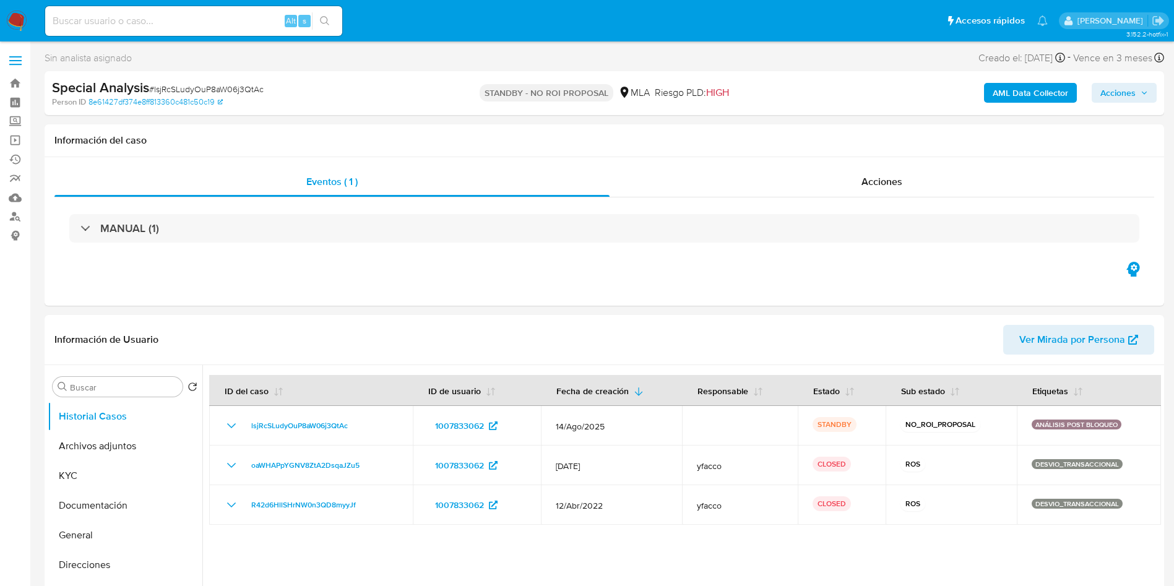
click at [189, 21] on input at bounding box center [193, 21] width 297 height 16
paste input "1245932703"
type input "1245932703"
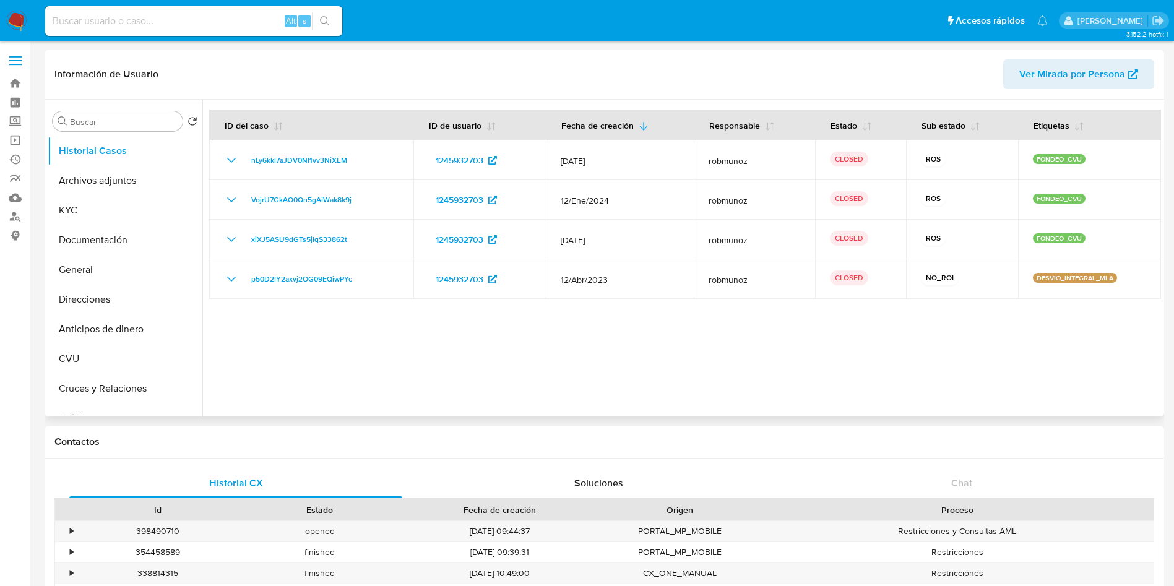
select select "10"
click at [123, 182] on button "Archivos adjuntos" at bounding box center [120, 181] width 145 height 30
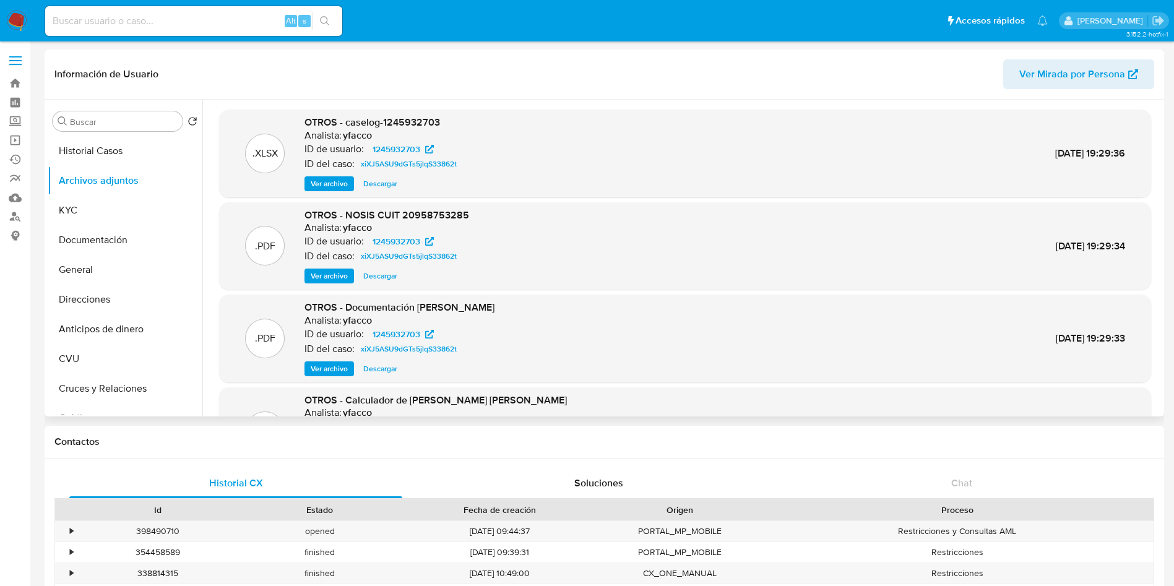
click at [324, 186] on span "Ver archivo" at bounding box center [329, 184] width 37 height 12
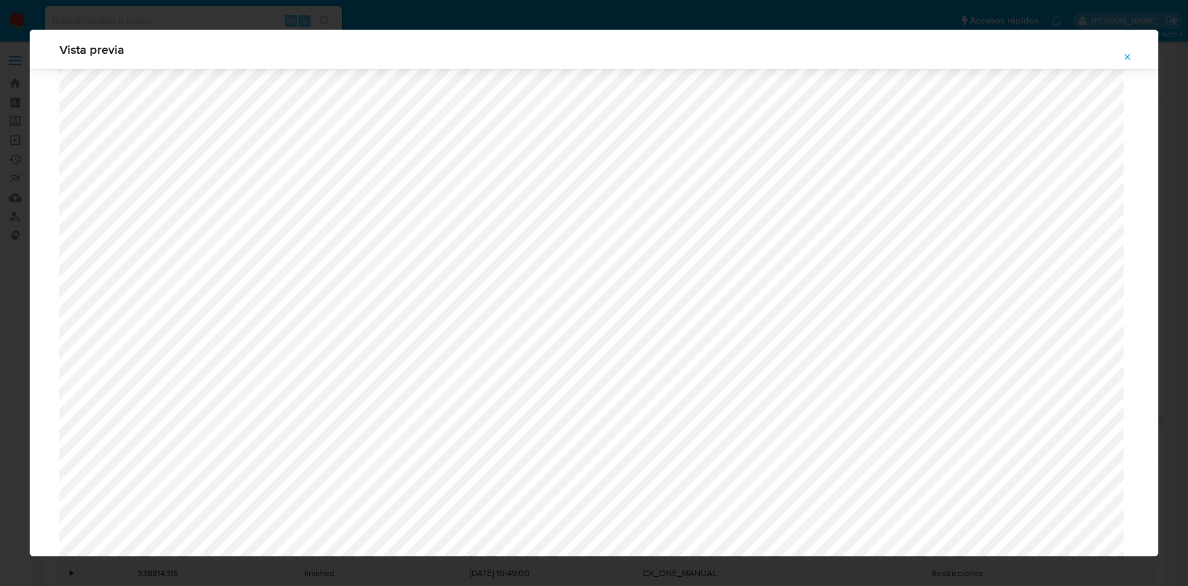
scroll to position [68, 0]
click at [1127, 52] on icon "Attachment preview" at bounding box center [1128, 57] width 10 height 10
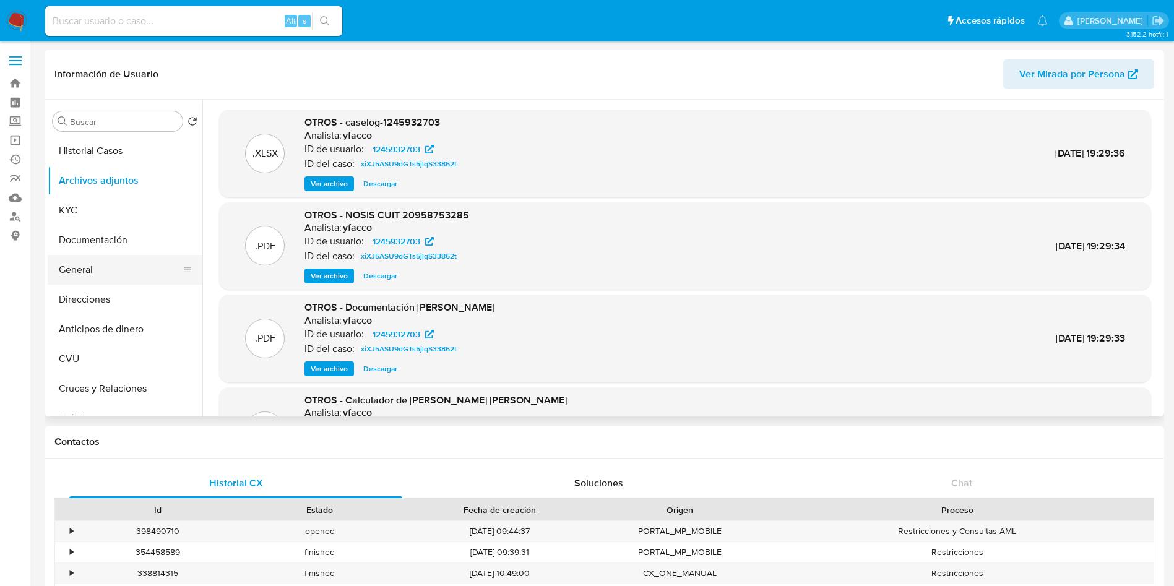
click at [130, 277] on button "General" at bounding box center [120, 270] width 145 height 30
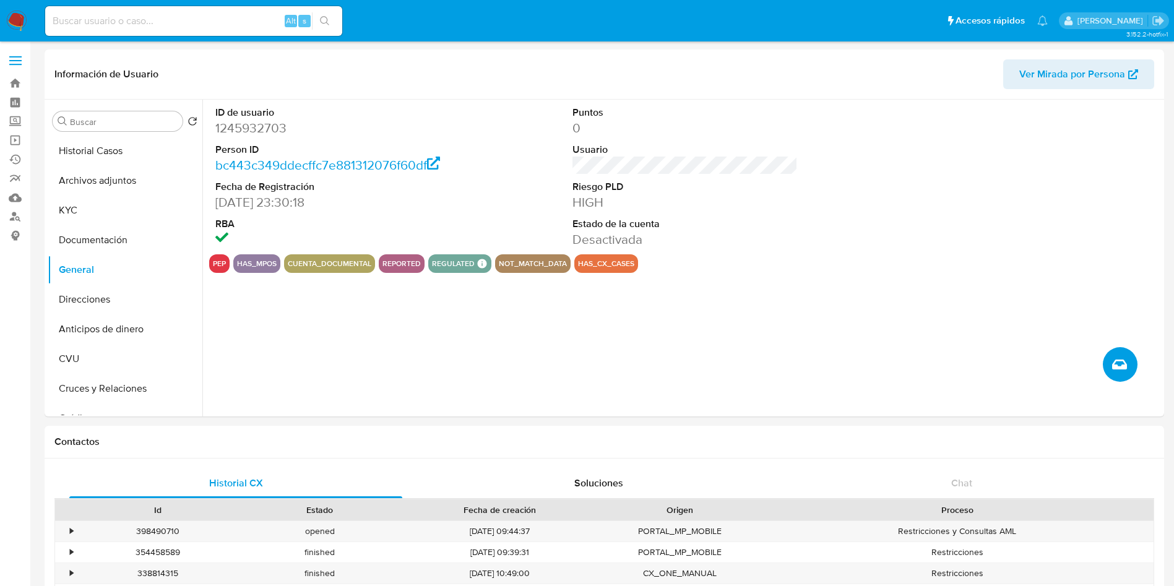
click at [1122, 366] on icon "Crear caso manual" at bounding box center [1119, 365] width 15 height 10
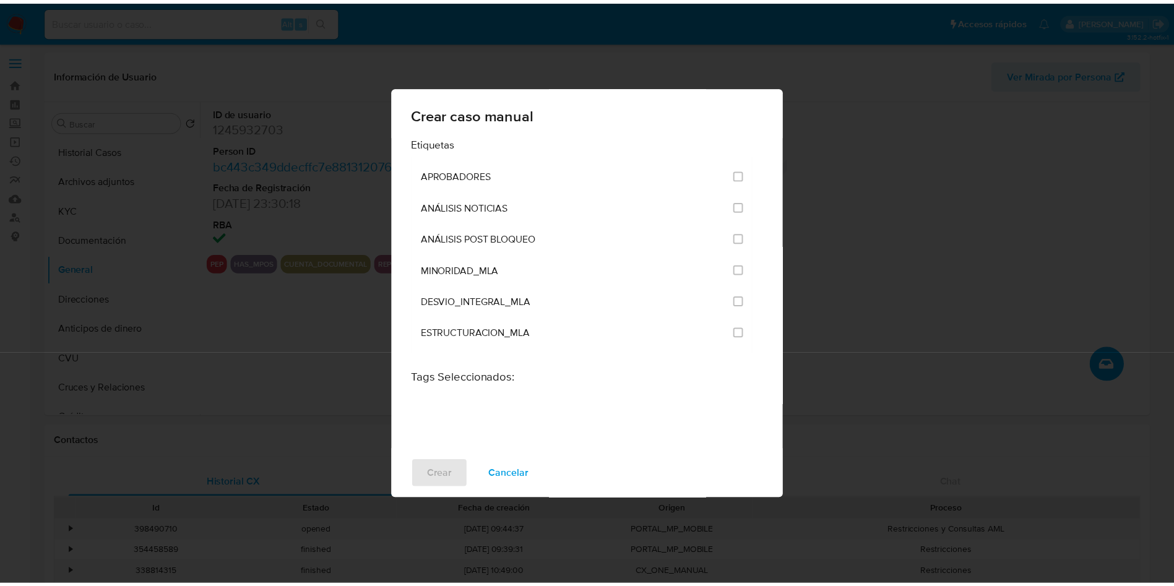
scroll to position [2463, 0]
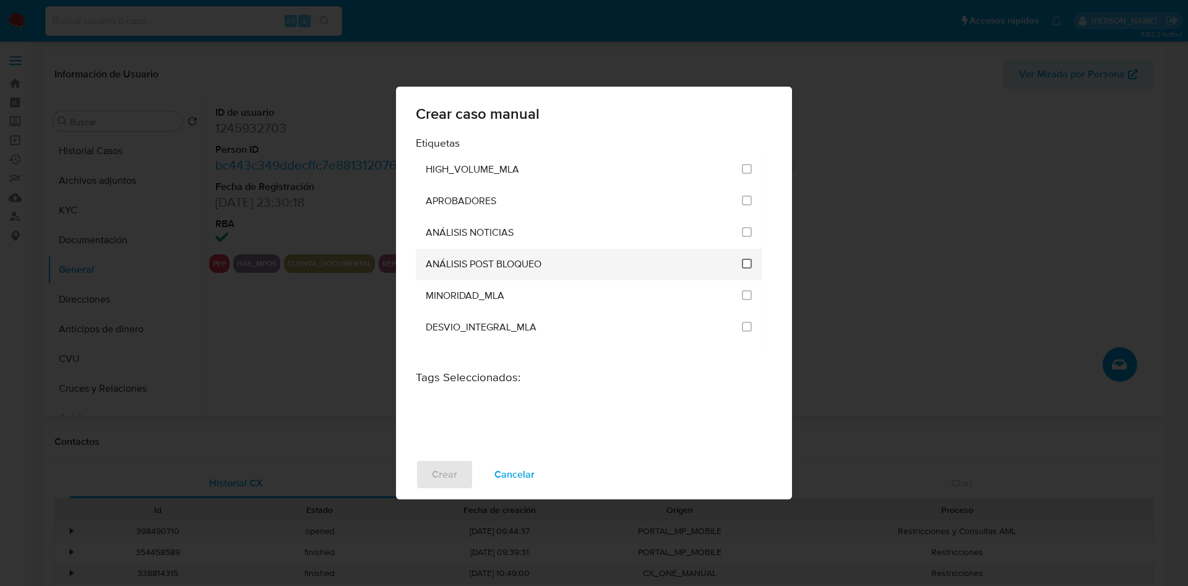
click at [742, 265] on input "3249" at bounding box center [747, 264] width 10 height 10
checkbox input "true"
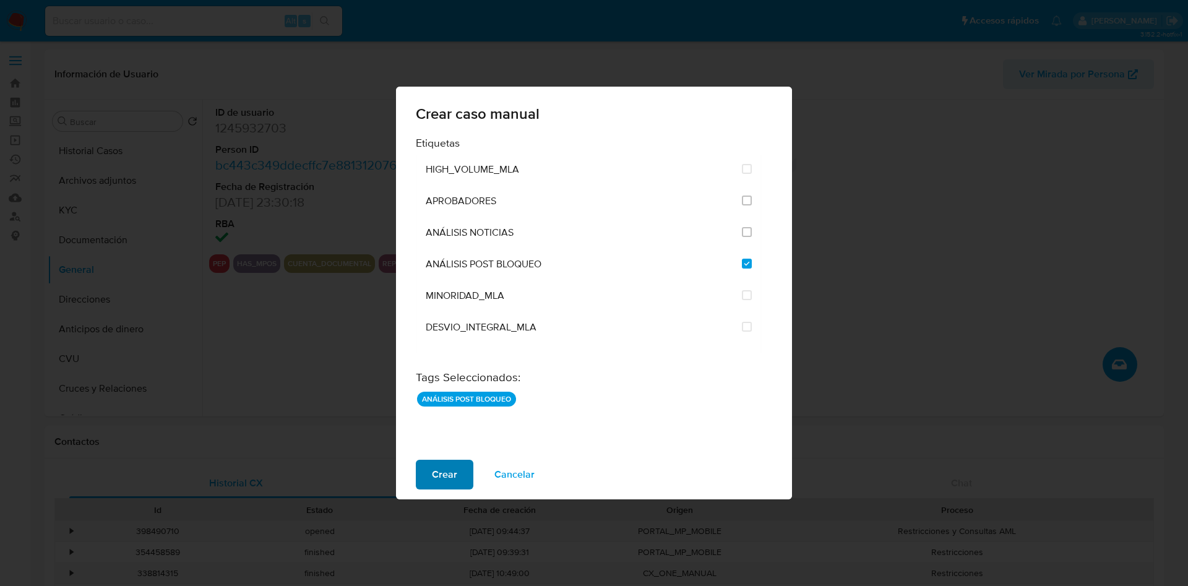
click at [437, 478] on span "Crear" at bounding box center [444, 474] width 25 height 27
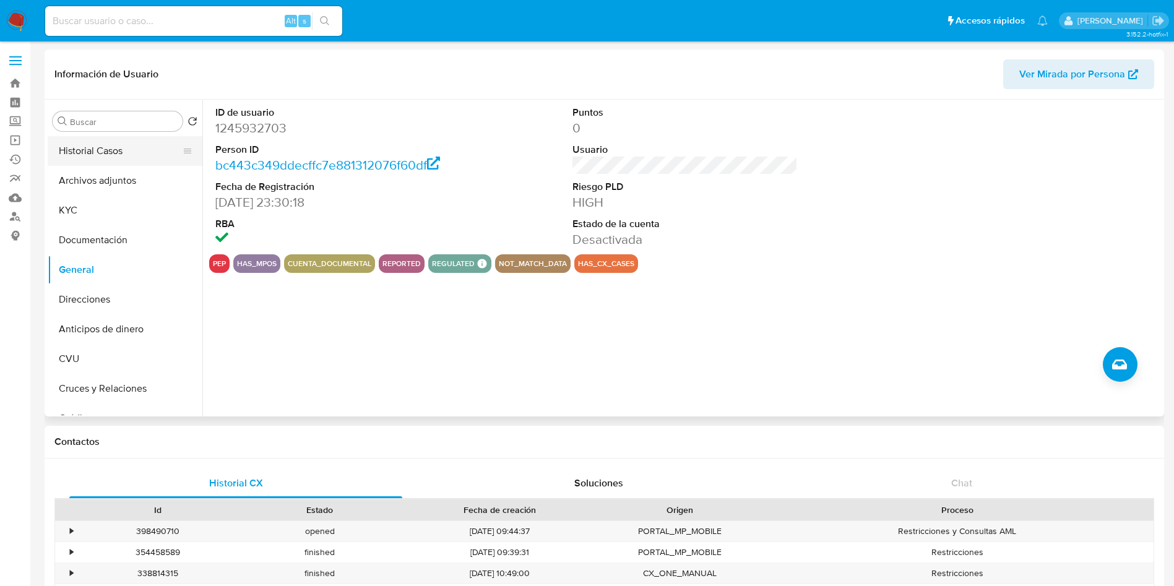
click at [87, 142] on button "Historial Casos" at bounding box center [120, 151] width 145 height 30
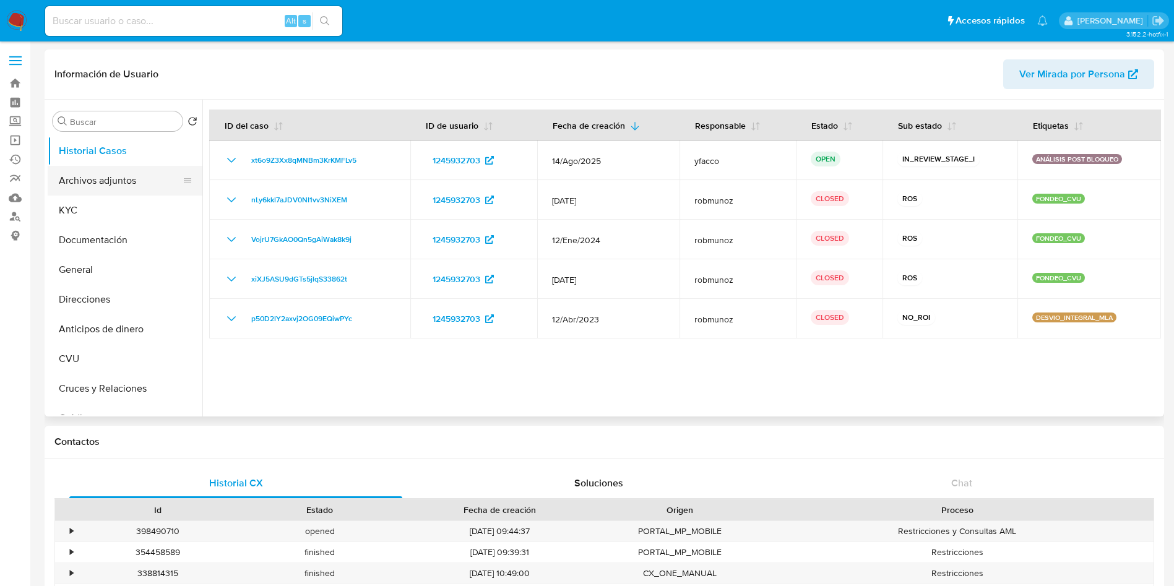
click at [137, 191] on button "Archivos adjuntos" at bounding box center [120, 181] width 145 height 30
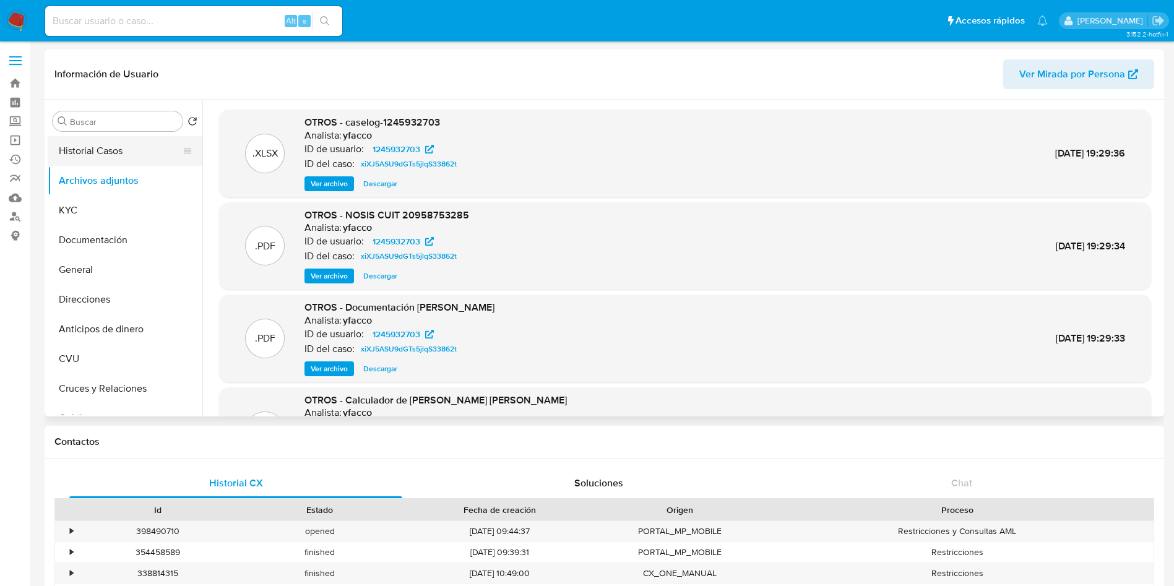
click at [106, 156] on button "Historial Casos" at bounding box center [120, 151] width 145 height 30
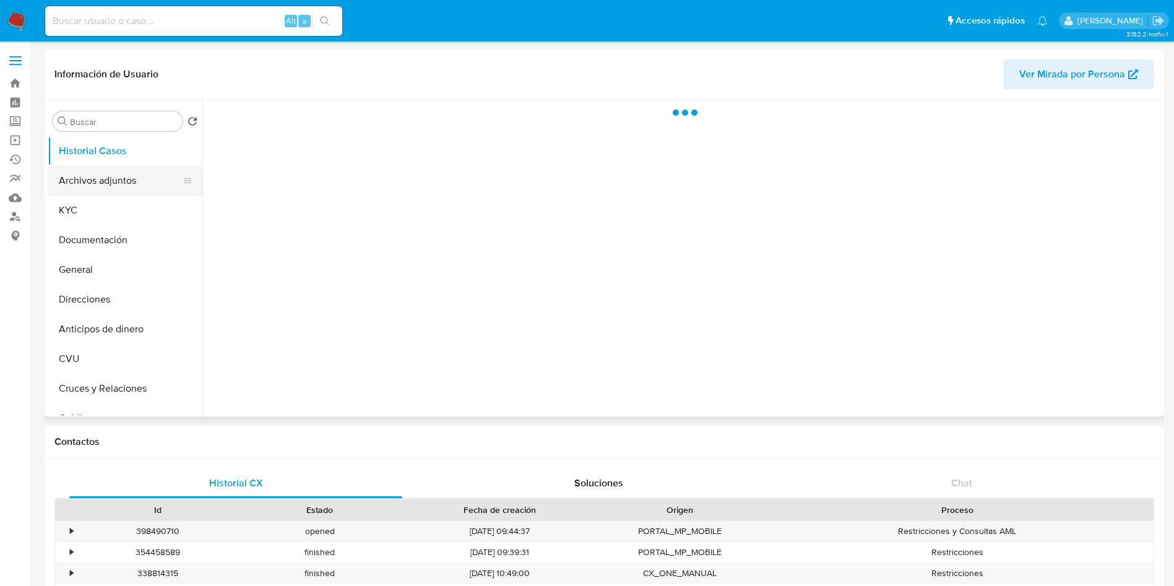
click at [113, 181] on button "Archivos adjuntos" at bounding box center [120, 181] width 145 height 30
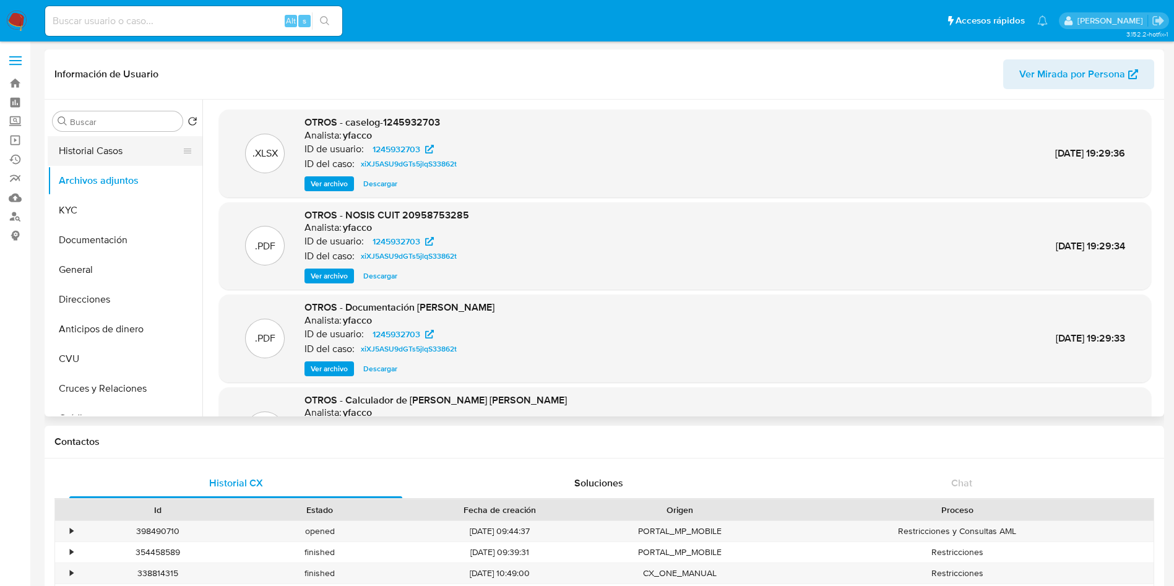
click at [148, 159] on button "Historial Casos" at bounding box center [120, 151] width 145 height 30
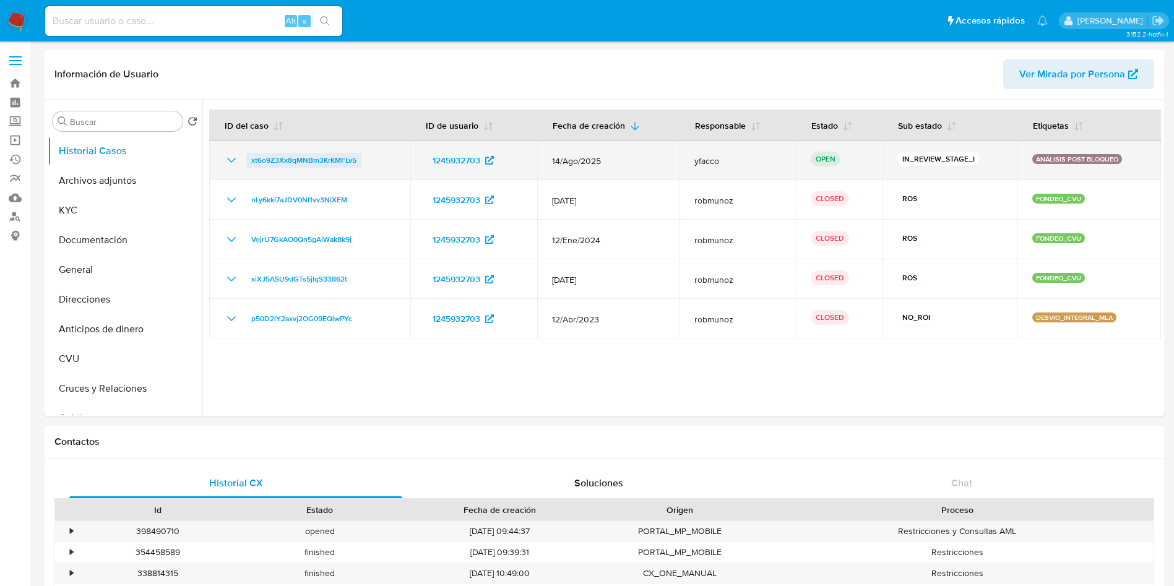
click at [326, 160] on span "xt6o9Z3Xx8qMNBm3KrKMFLv5" at bounding box center [303, 160] width 105 height 15
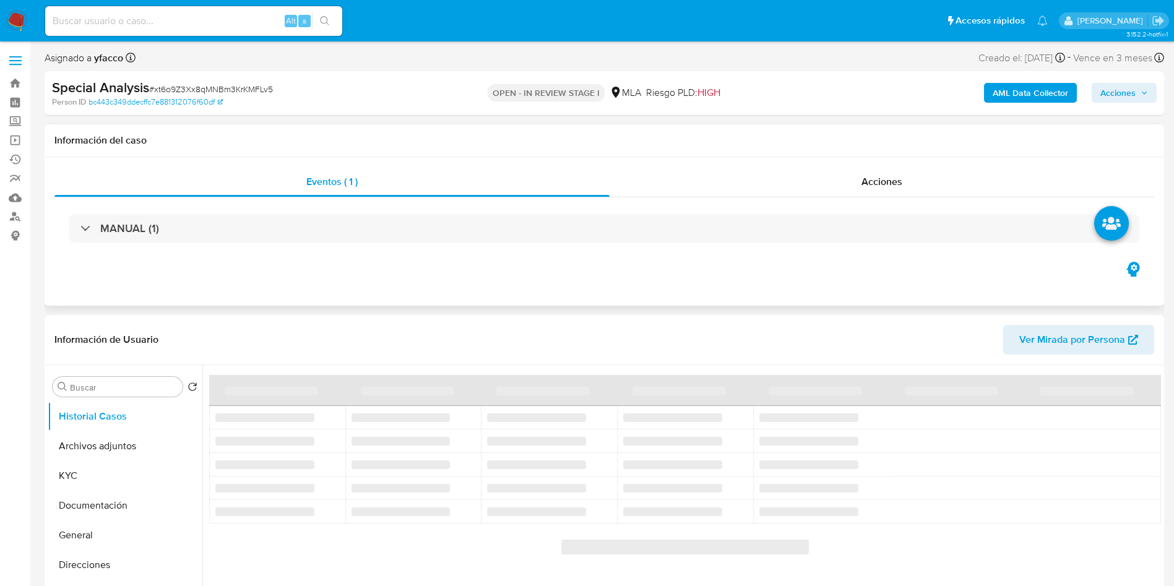
select select "10"
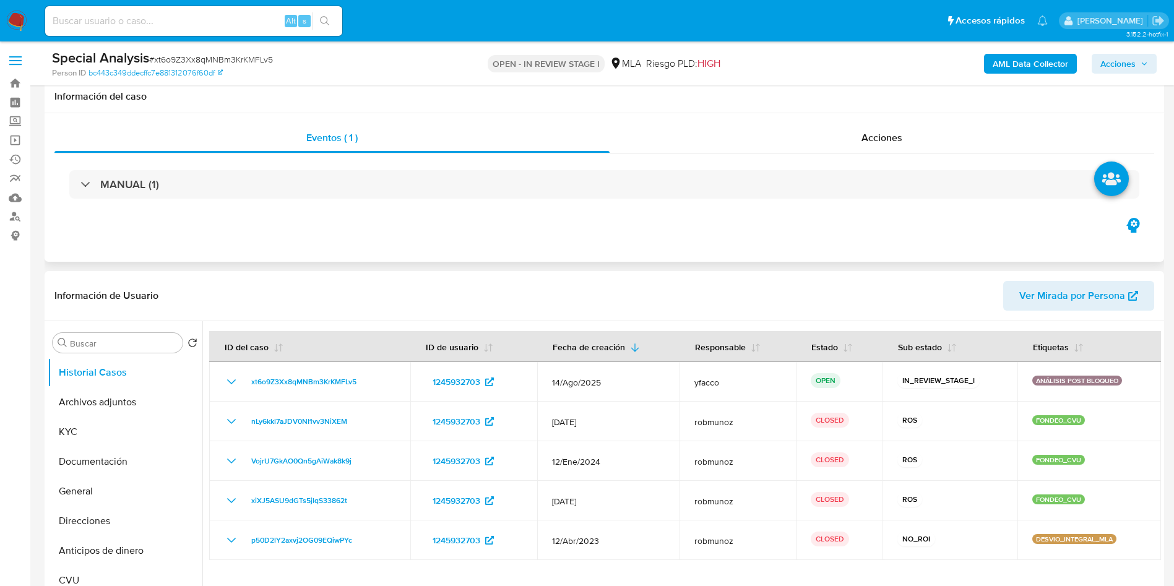
scroll to position [93, 0]
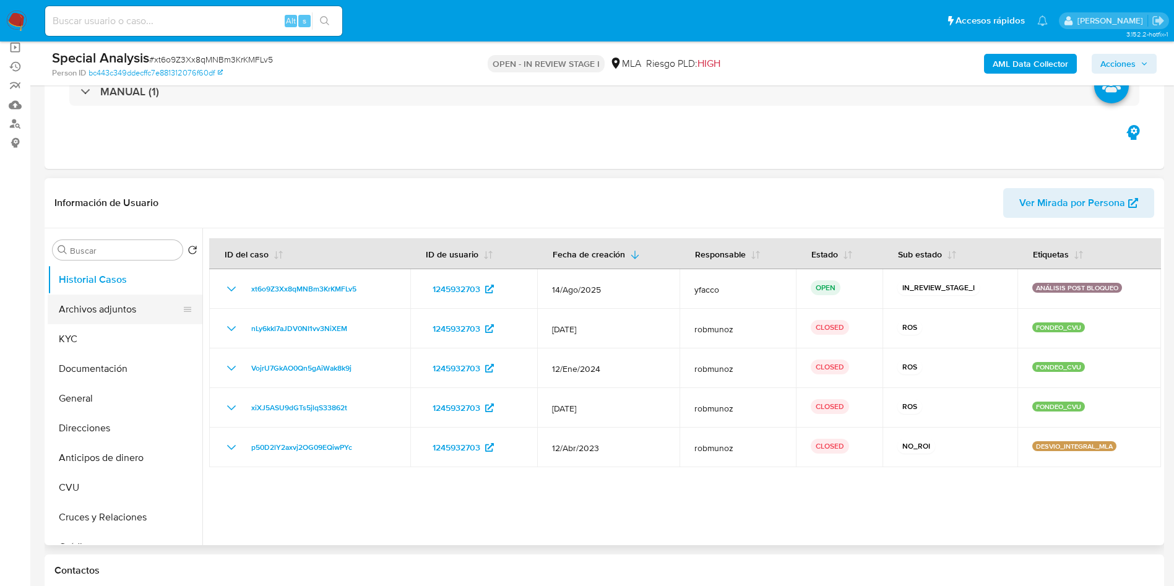
click at [141, 309] on button "Archivos adjuntos" at bounding box center [120, 310] width 145 height 30
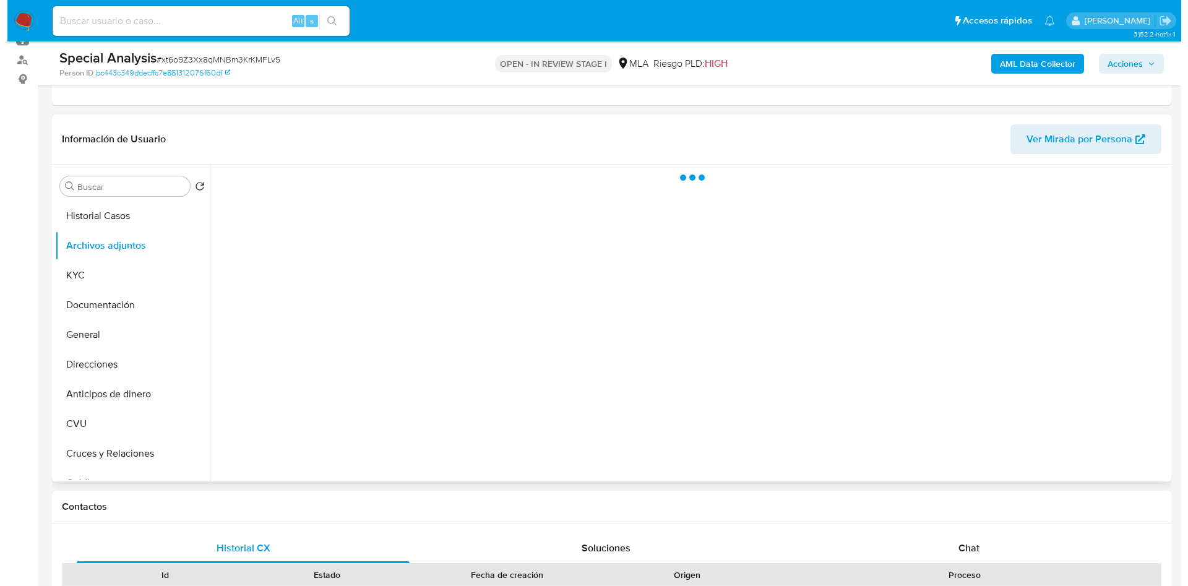
scroll to position [186, 0]
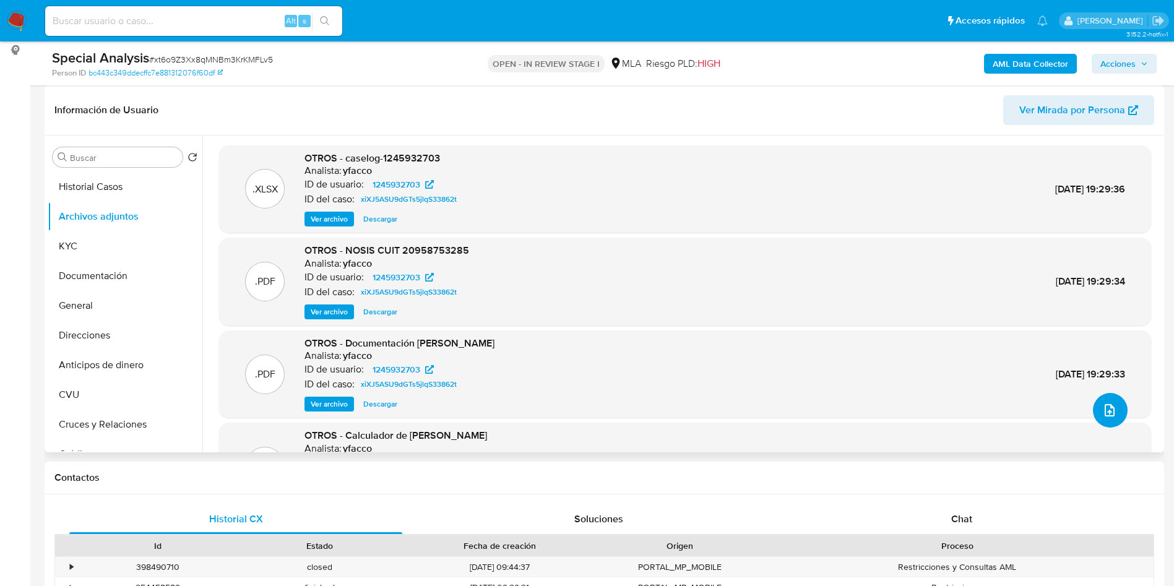
click at [1096, 410] on button "upload-file" at bounding box center [1110, 410] width 35 height 35
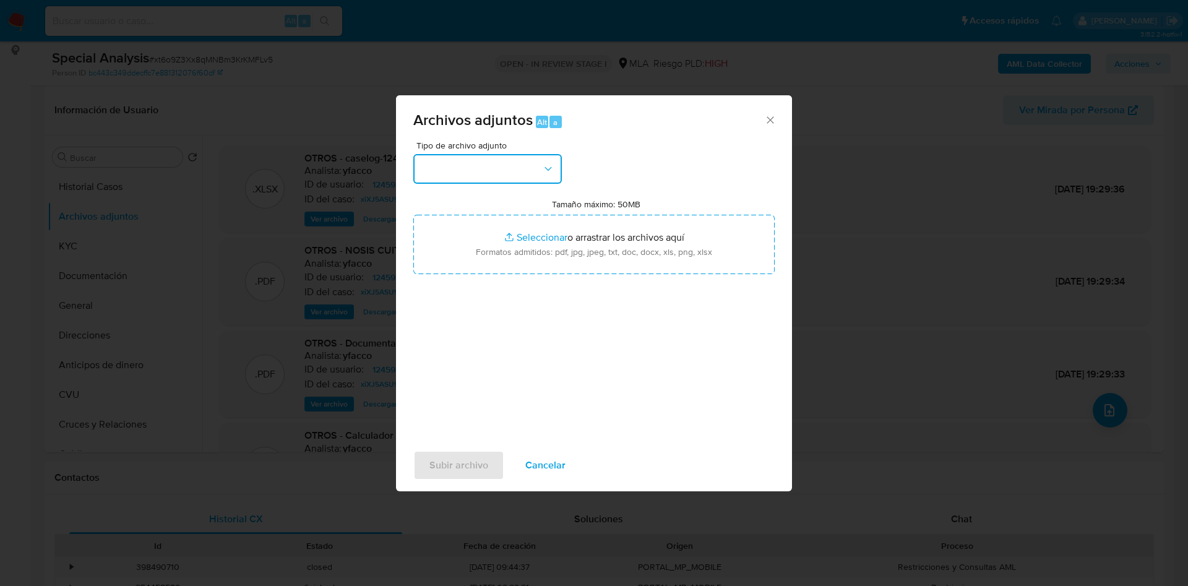
click at [493, 165] on button "button" at bounding box center [487, 169] width 149 height 30
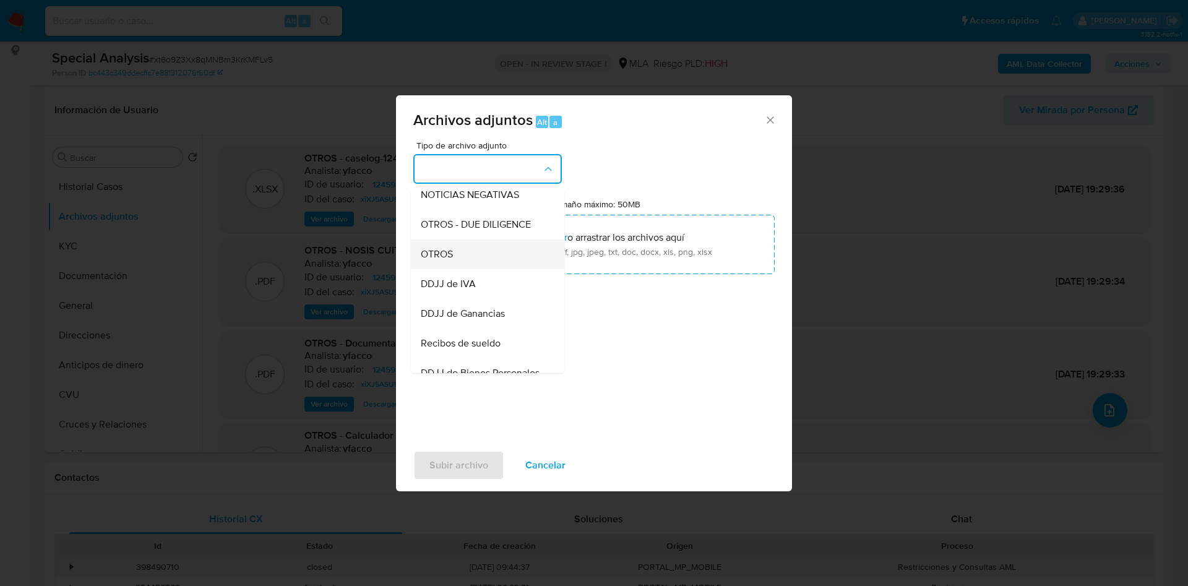
click at [474, 260] on div "OTROS" at bounding box center [484, 255] width 126 height 30
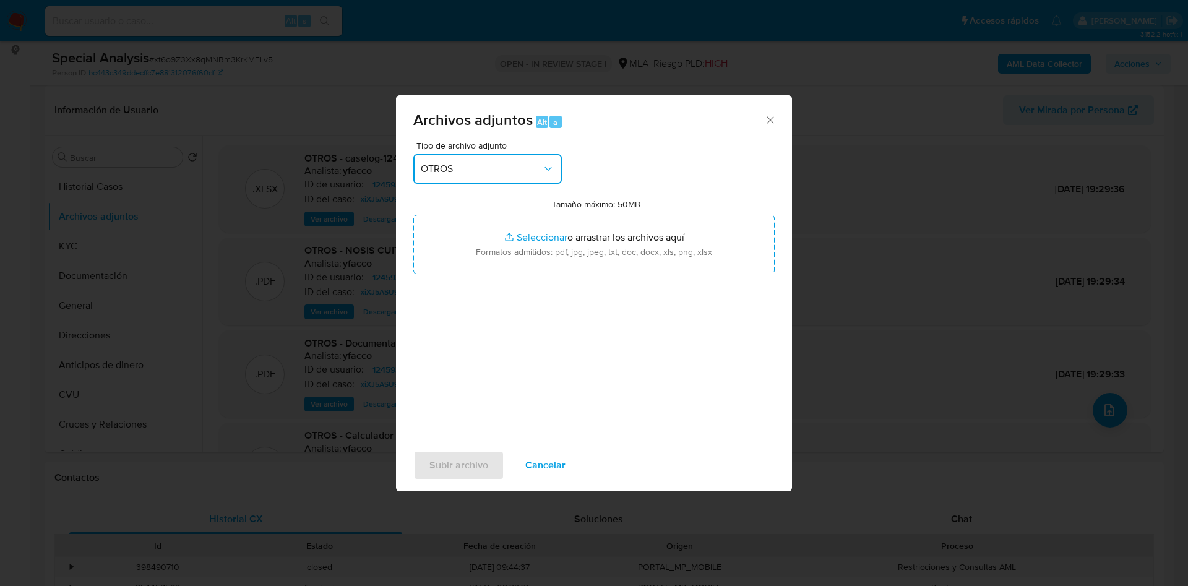
drag, startPoint x: 521, startPoint y: 172, endPoint x: 523, endPoint y: 181, distance: 9.6
click at [521, 171] on span "OTROS" at bounding box center [481, 169] width 121 height 12
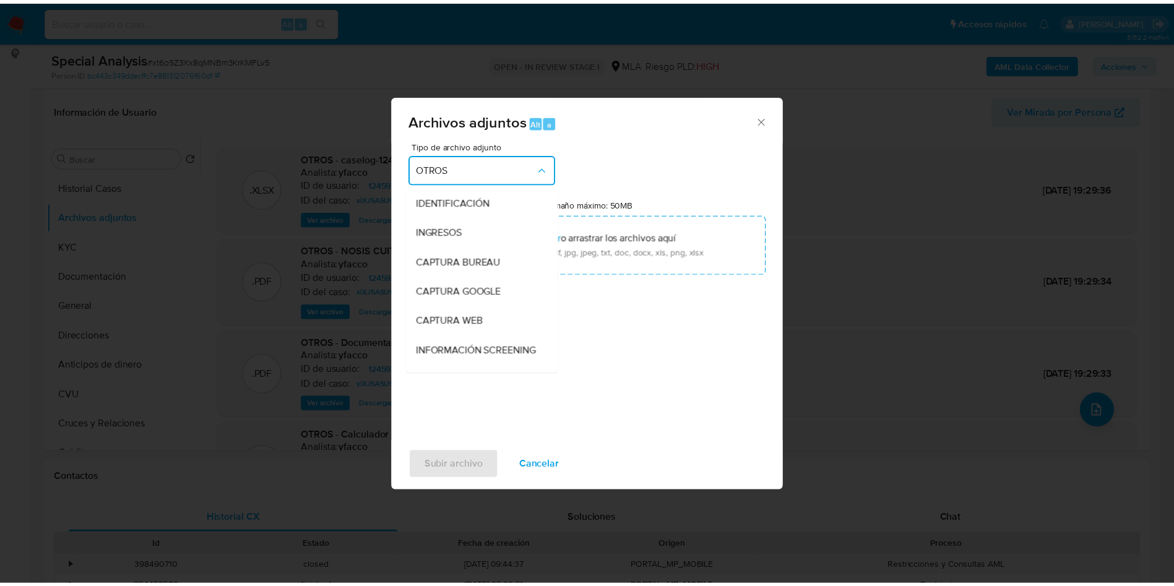
scroll to position [172, 0]
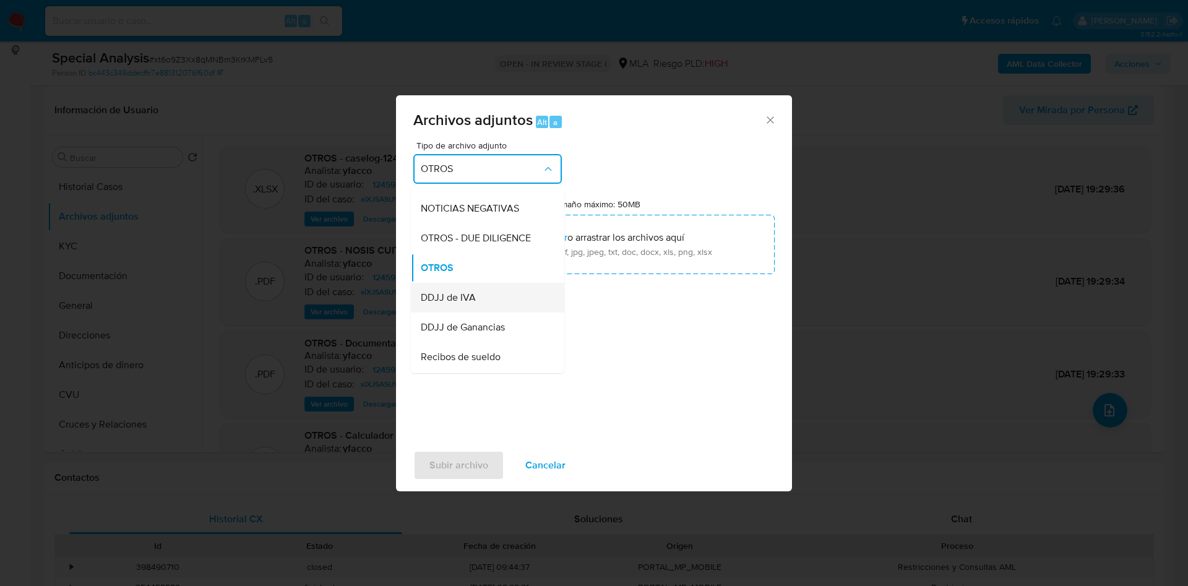
click at [487, 305] on div "DDJJ de IVA" at bounding box center [484, 298] width 126 height 30
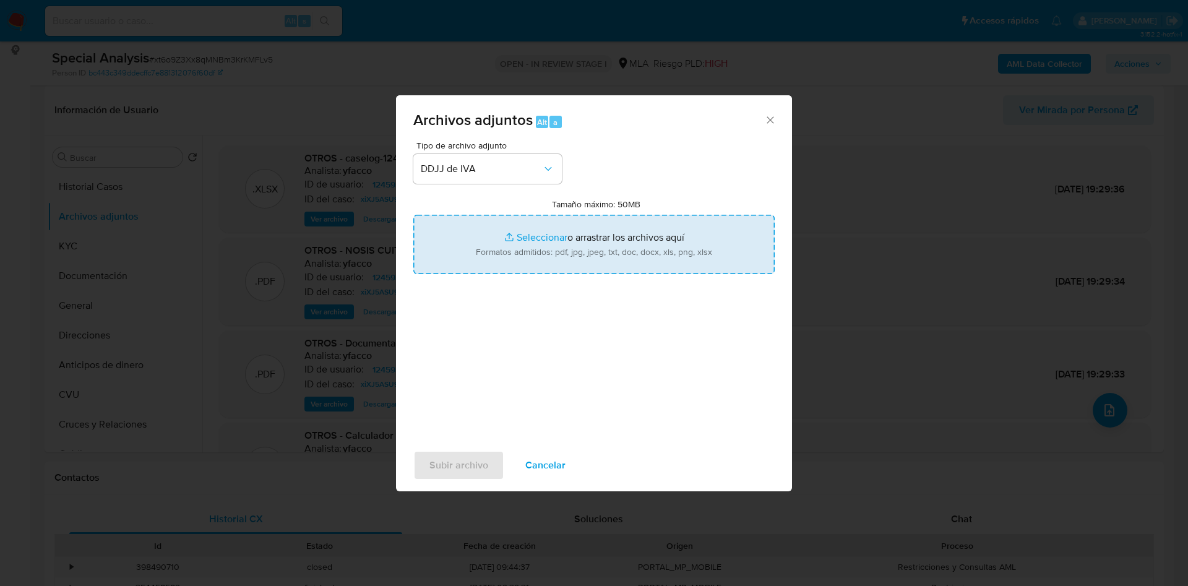
click at [518, 237] on input "Tamaño máximo: 50MB Seleccionar archivos" at bounding box center [593, 244] width 361 height 59
type input "C:\fakepath\Calculador de IVA Yubin Zhang.xlsx"
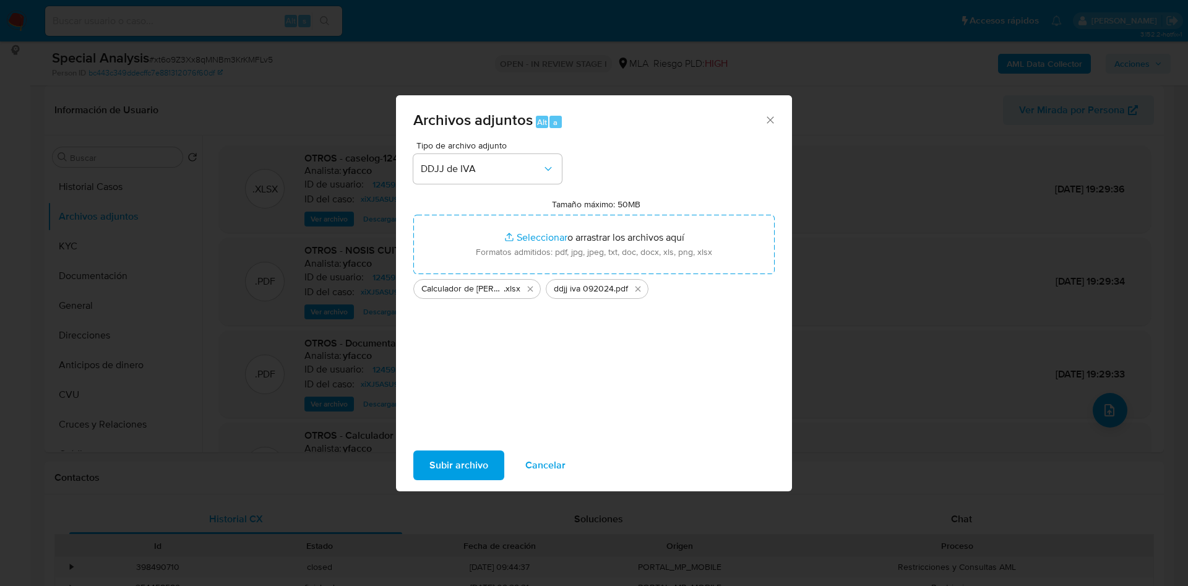
click at [450, 469] on span "Subir archivo" at bounding box center [459, 465] width 59 height 27
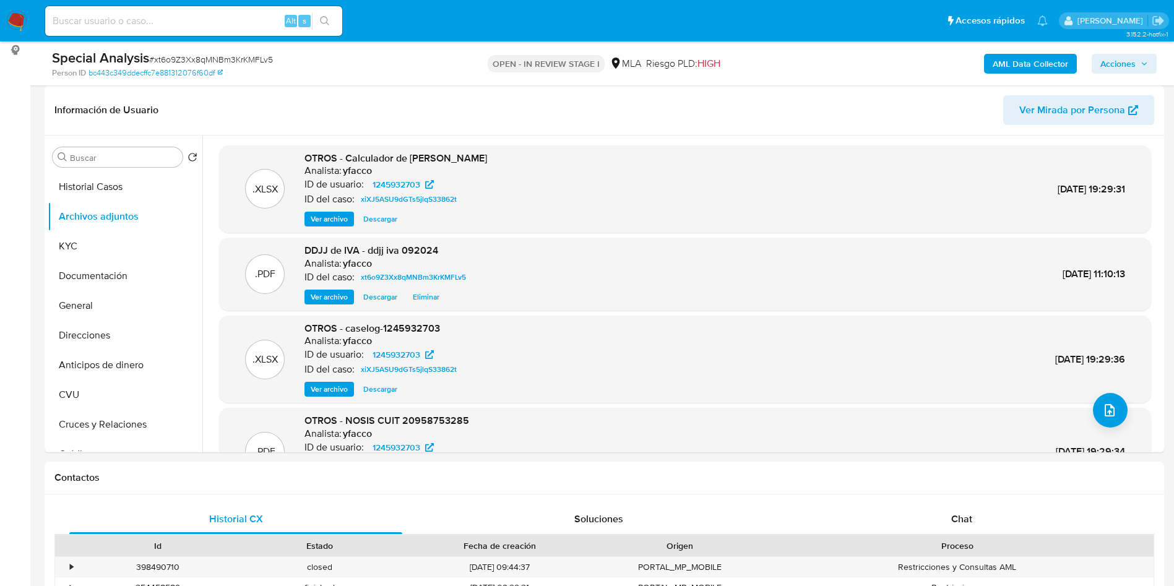
click at [1127, 67] on span "Acciones" at bounding box center [1118, 64] width 35 height 20
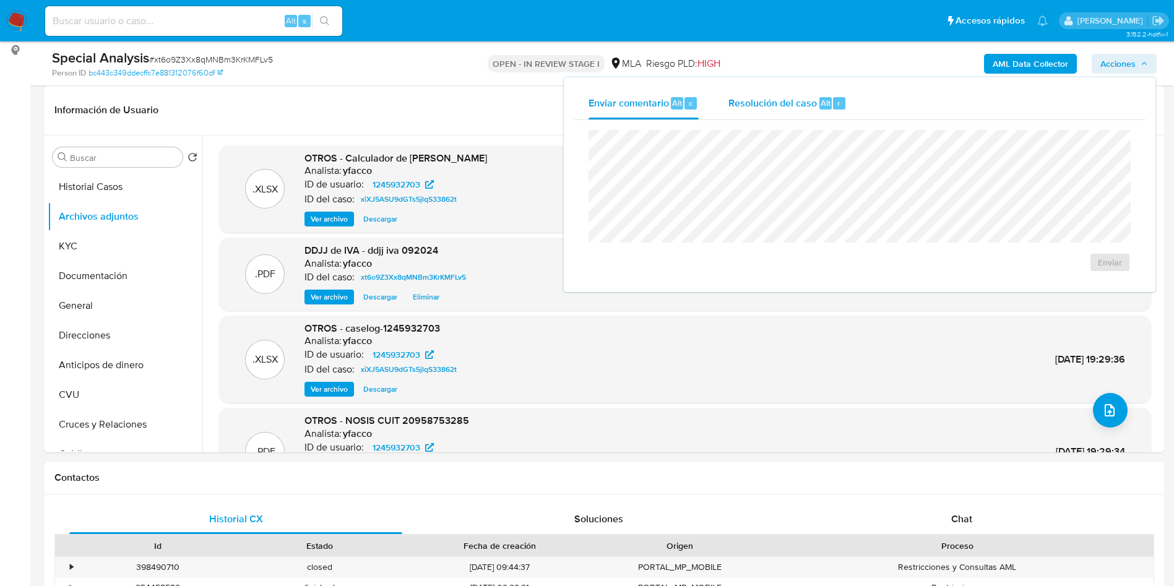
click at [834, 116] on div "Resolución del caso Alt r" at bounding box center [788, 103] width 118 height 32
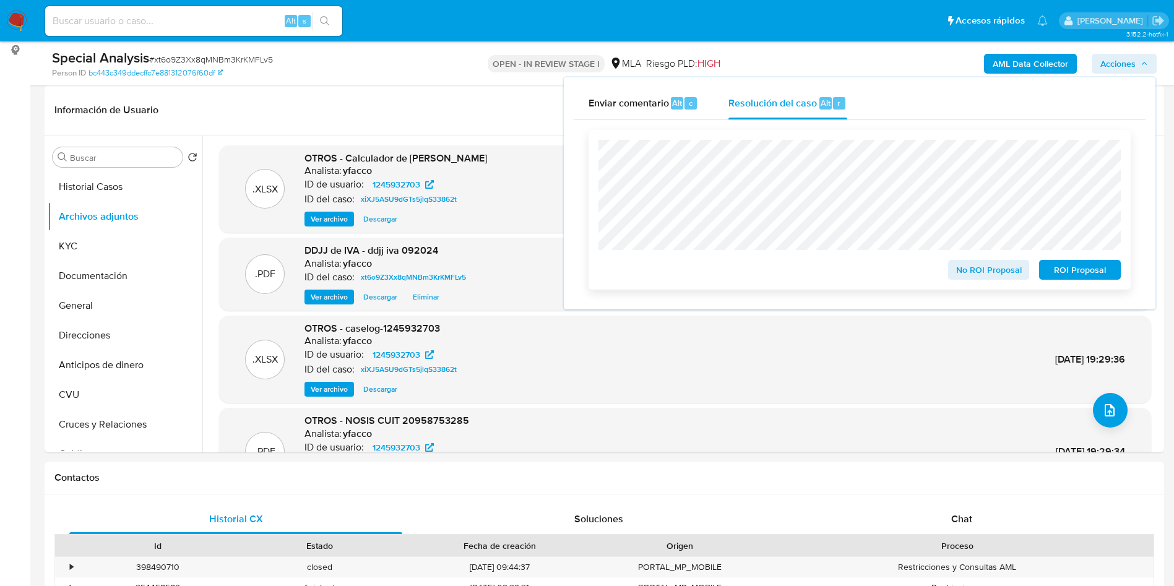
click at [977, 279] on span "No ROI Proposal" at bounding box center [989, 269] width 64 height 17
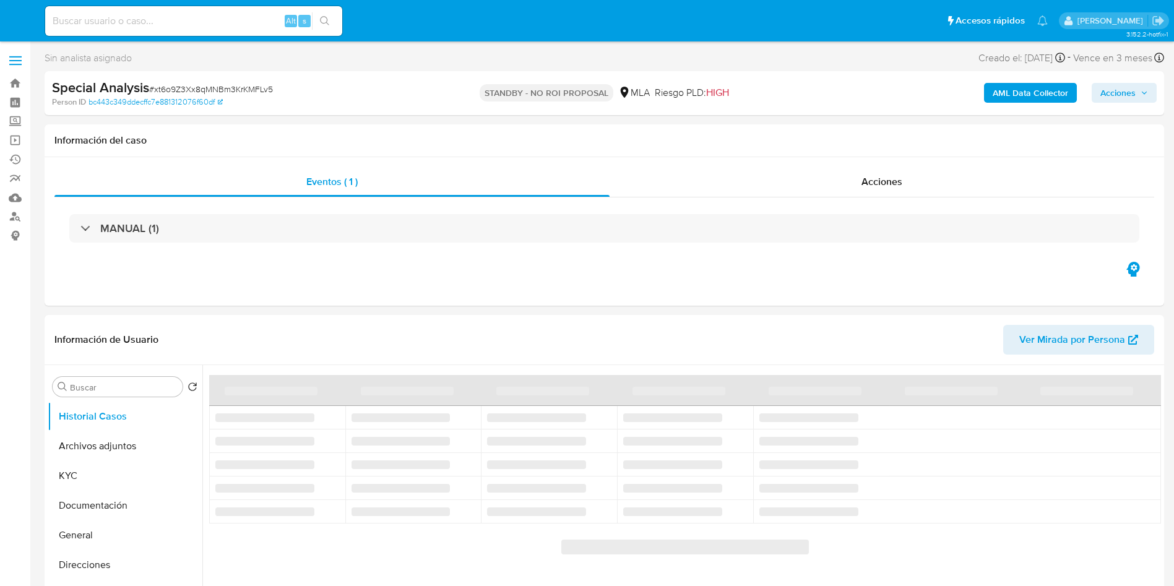
select select "10"
